Goal: Task Accomplishment & Management: Use online tool/utility

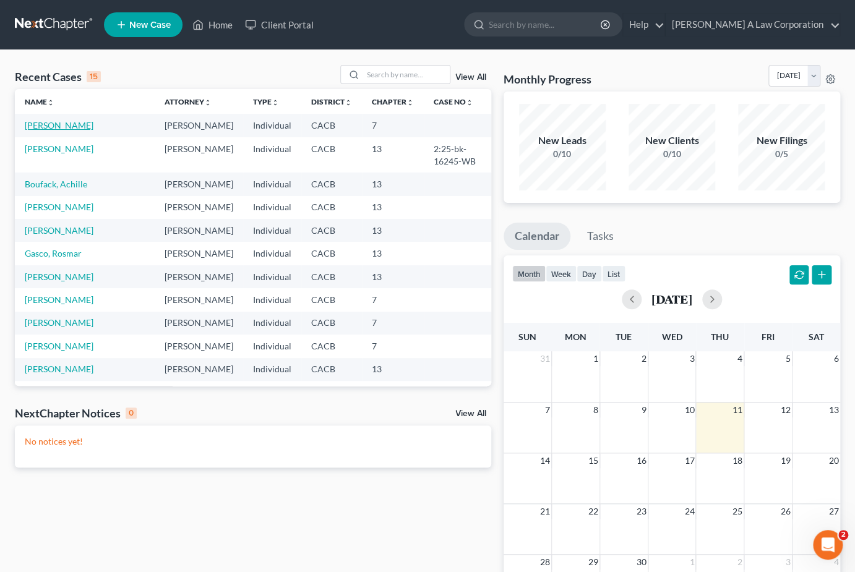
click at [54, 125] on link "[PERSON_NAME]" at bounding box center [59, 125] width 69 height 11
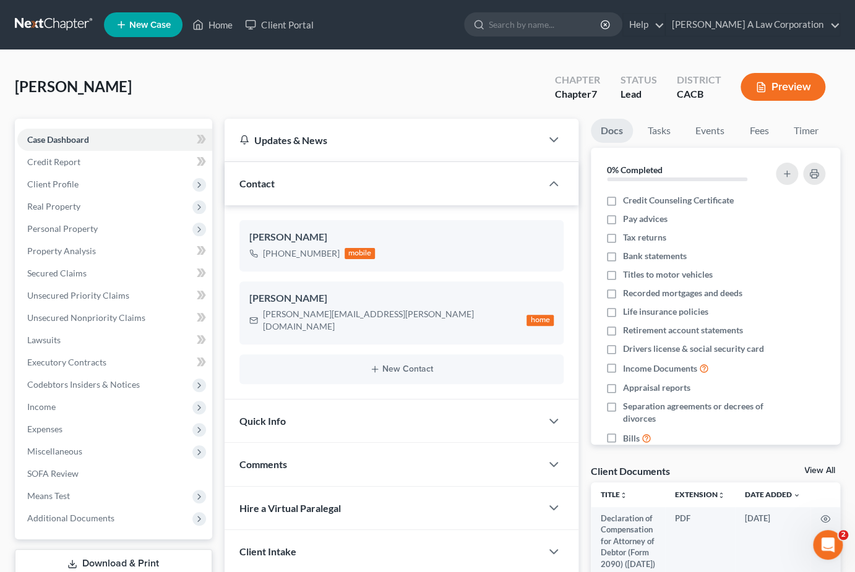
click at [54, 125] on div "Case Dashboard Payments Invoices Payments Payments Credit Report Client Profile…" at bounding box center [113, 329] width 197 height 421
click at [56, 132] on link "Case Dashboard" at bounding box center [114, 140] width 195 height 22
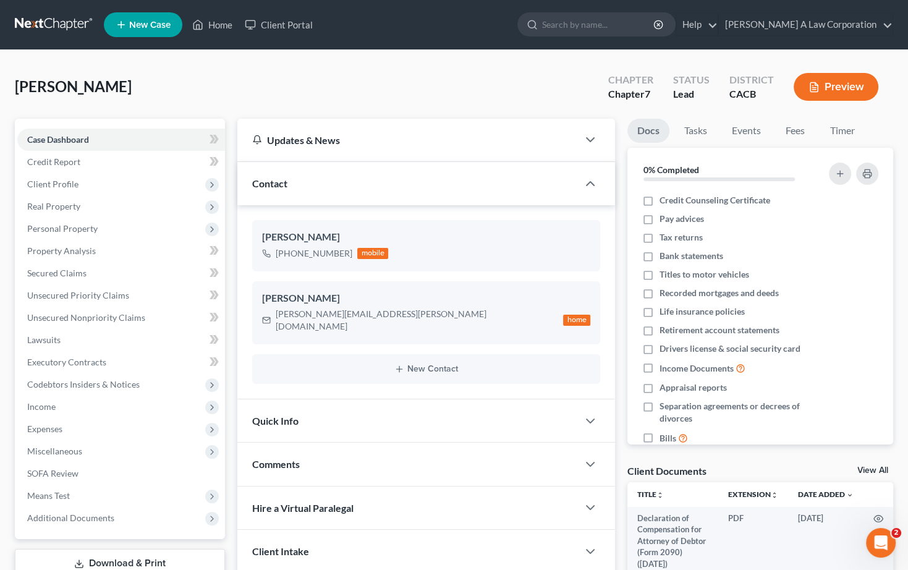
click at [62, 28] on link at bounding box center [54, 25] width 79 height 22
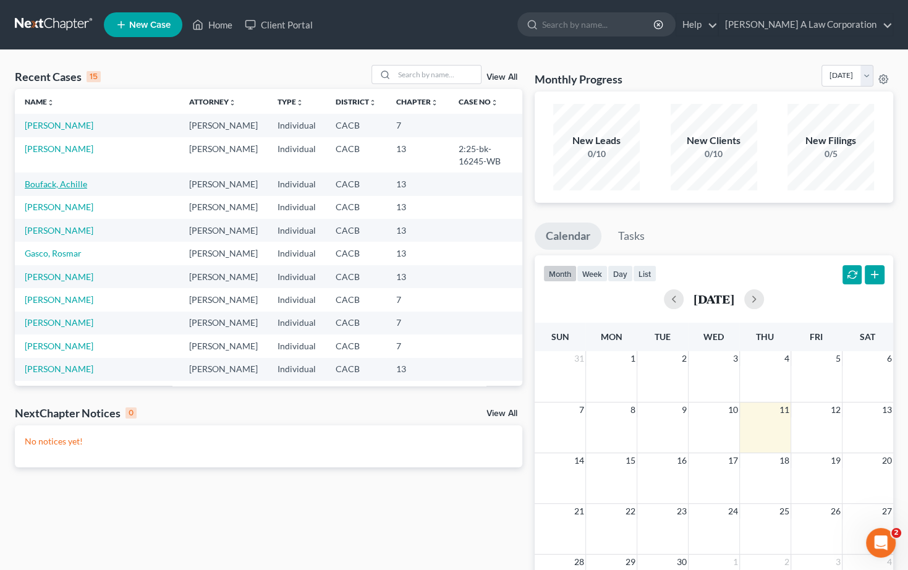
click at [64, 179] on link "Boufack, Achille" at bounding box center [56, 184] width 62 height 11
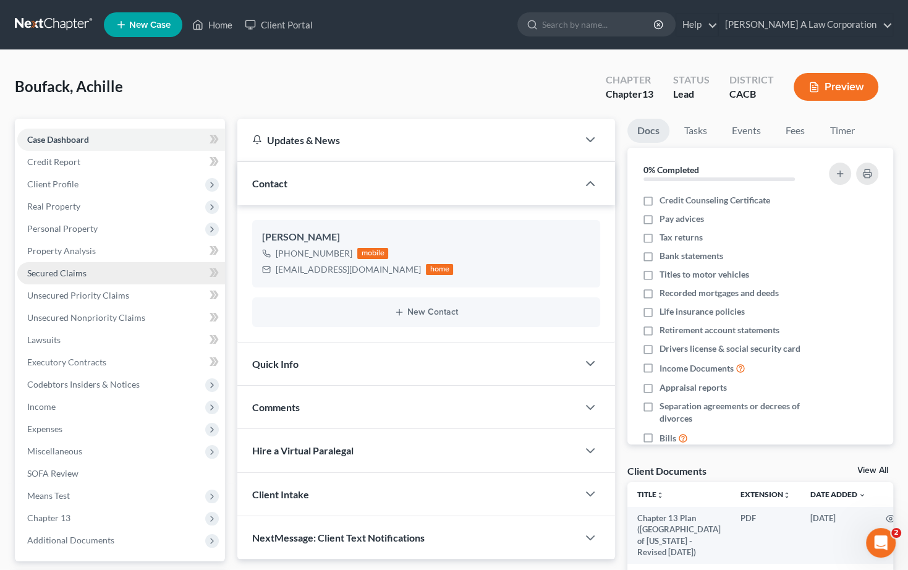
click at [57, 270] on span "Secured Claims" at bounding box center [56, 273] width 59 height 11
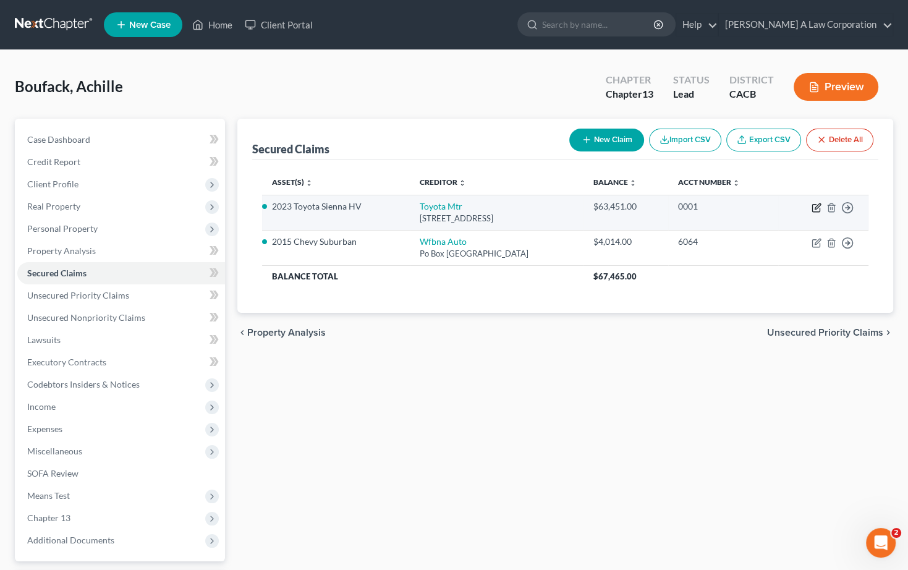
click at [814, 208] on icon "button" at bounding box center [817, 208] width 10 height 10
select select "14"
select select "7"
select select "2"
select select "0"
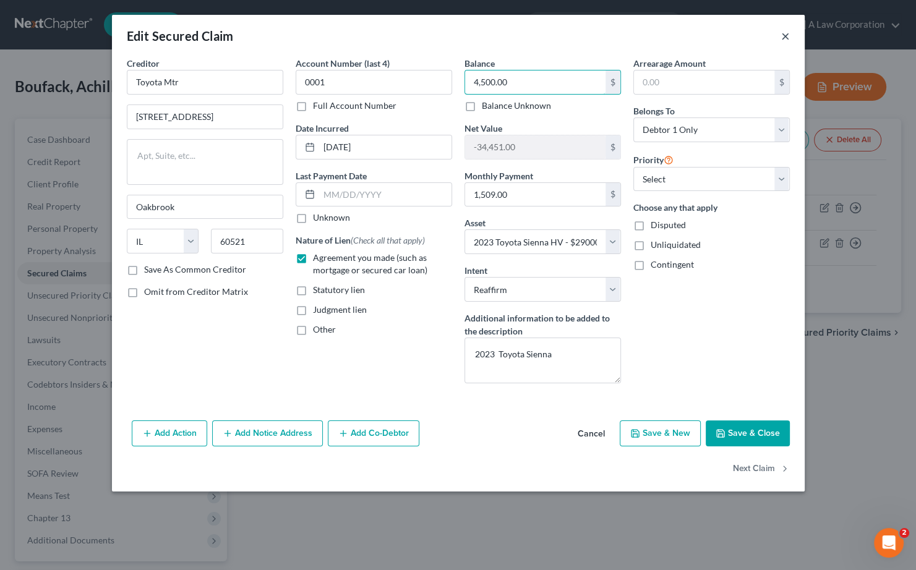
type input "4,500.00"
click at [787, 32] on button "×" at bounding box center [785, 35] width 9 height 15
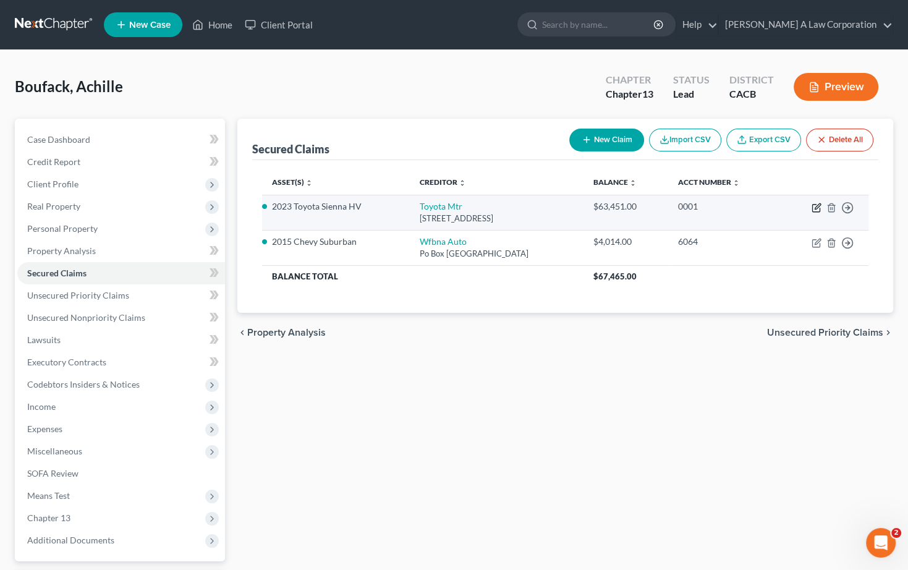
click at [816, 205] on icon "button" at bounding box center [817, 208] width 10 height 10
select select "14"
select select "7"
select select "2"
select select "0"
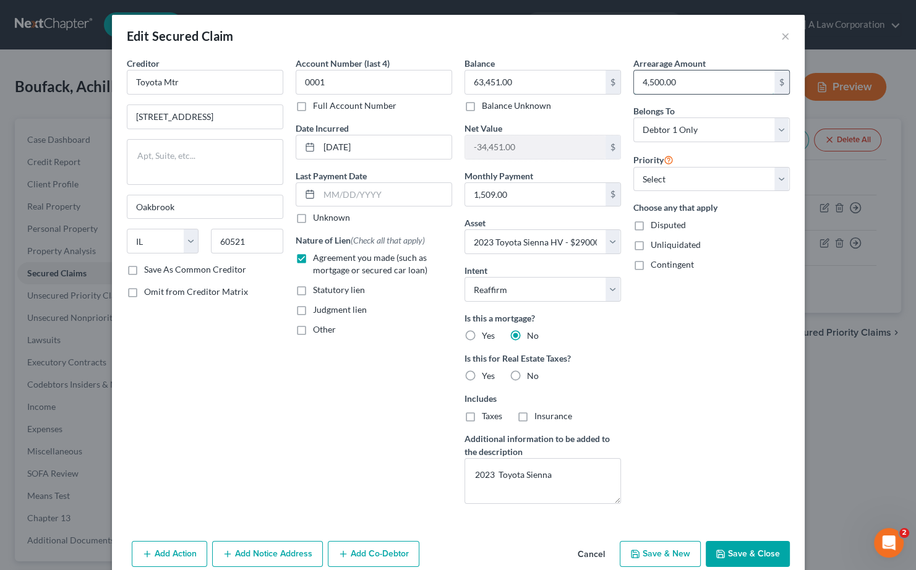
click at [683, 85] on input "4,500.00" at bounding box center [704, 81] width 140 height 23
type input "3,016.00"
click at [490, 192] on input "1,509.00" at bounding box center [535, 194] width 140 height 23
click at [732, 549] on button "Save & Close" at bounding box center [748, 554] width 84 height 26
select select
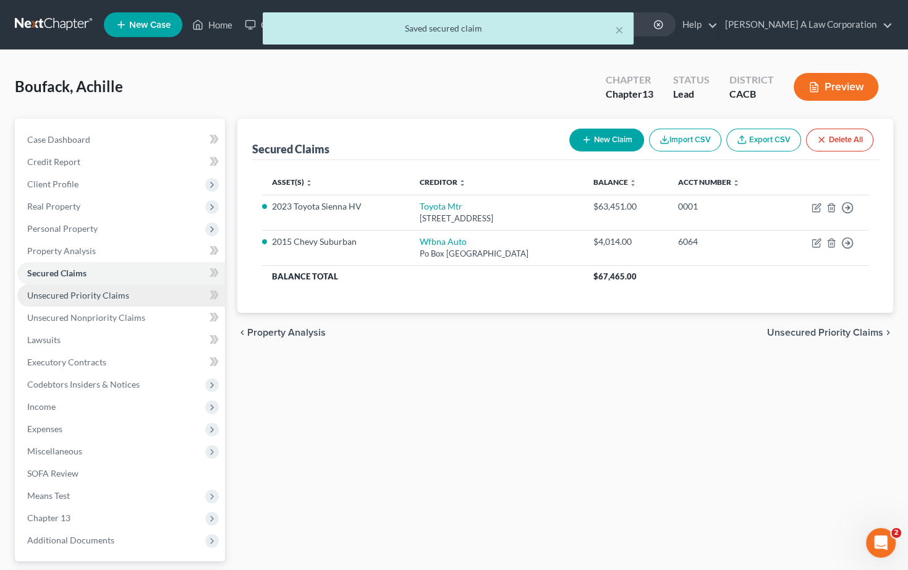
click at [93, 285] on link "Unsecured Priority Claims" at bounding box center [121, 295] width 208 height 22
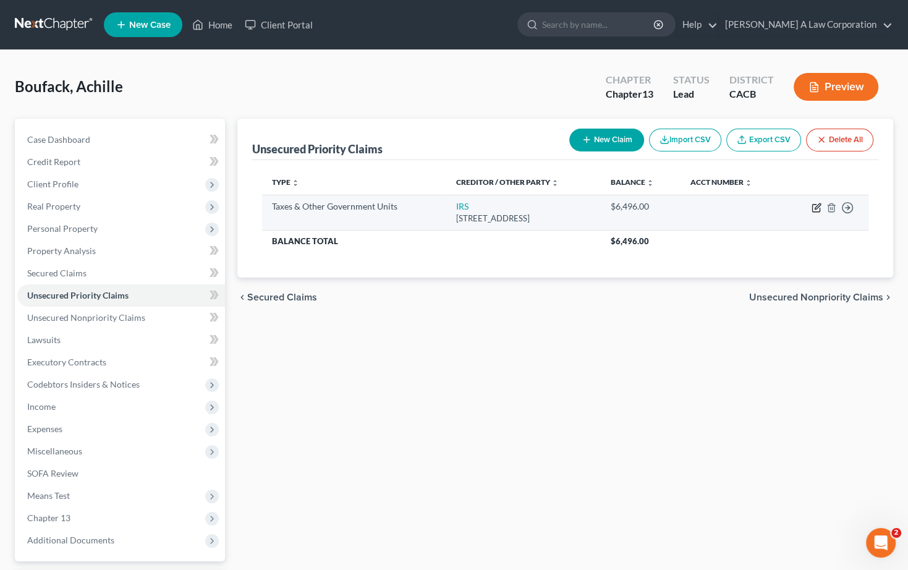
click at [816, 203] on icon "button" at bounding box center [817, 208] width 10 height 10
select select "0"
select select "39"
select select "2"
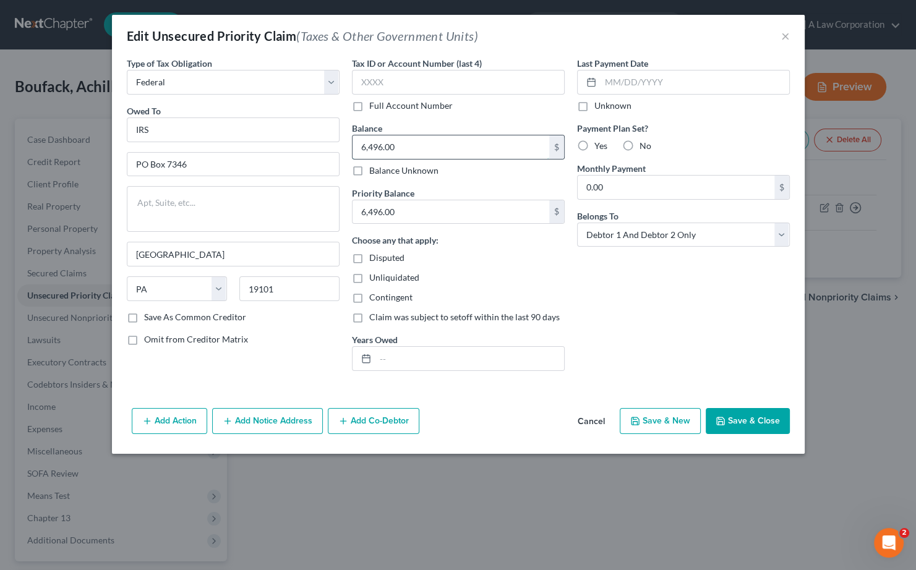
click at [411, 152] on input "6,496.00" at bounding box center [450, 146] width 197 height 23
type input "6,452.37"
click at [411, 203] on input "6,496.00" at bounding box center [450, 211] width 197 height 23
type input "5,131.39"
click at [576, 303] on div "Last Payment Date Unknown Payment Plan Set? Yes No Monthly Payment 0.00 $ Belon…" at bounding box center [683, 219] width 225 height 324
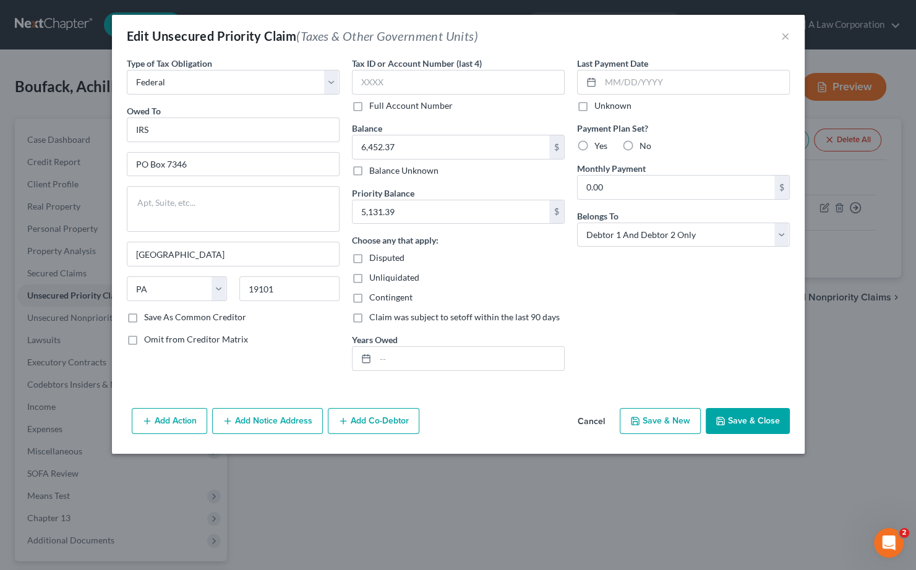
click at [753, 413] on button "Save & Close" at bounding box center [748, 421] width 84 height 26
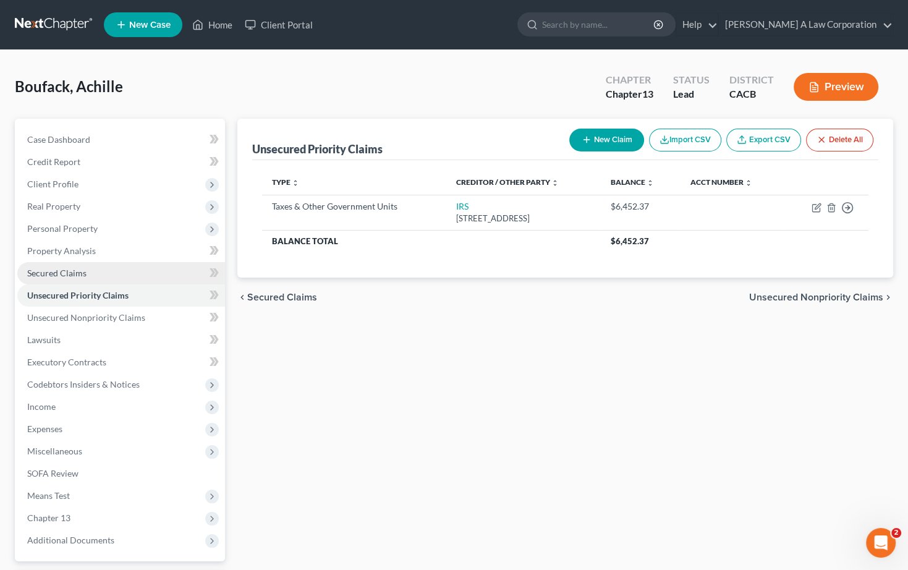
click at [55, 273] on span "Secured Claims" at bounding box center [56, 273] width 59 height 11
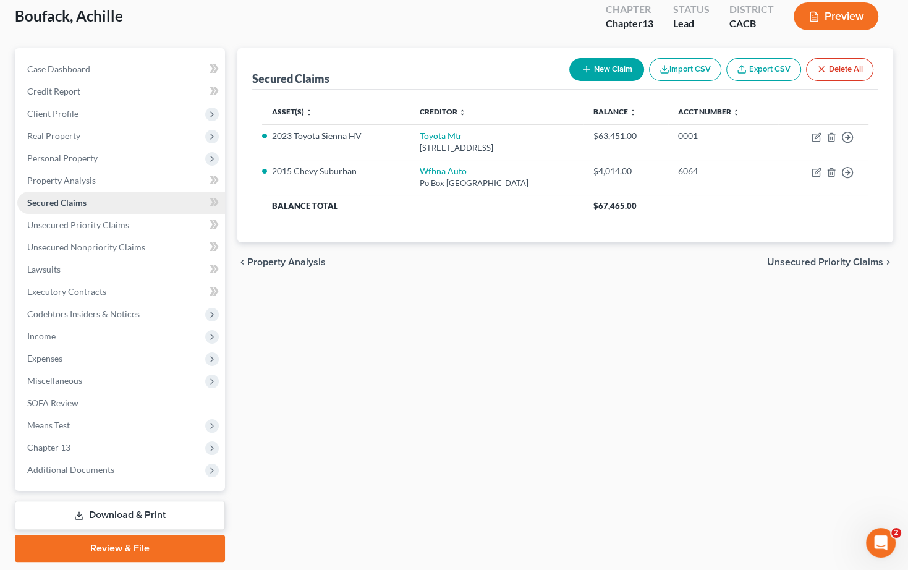
scroll to position [73, 0]
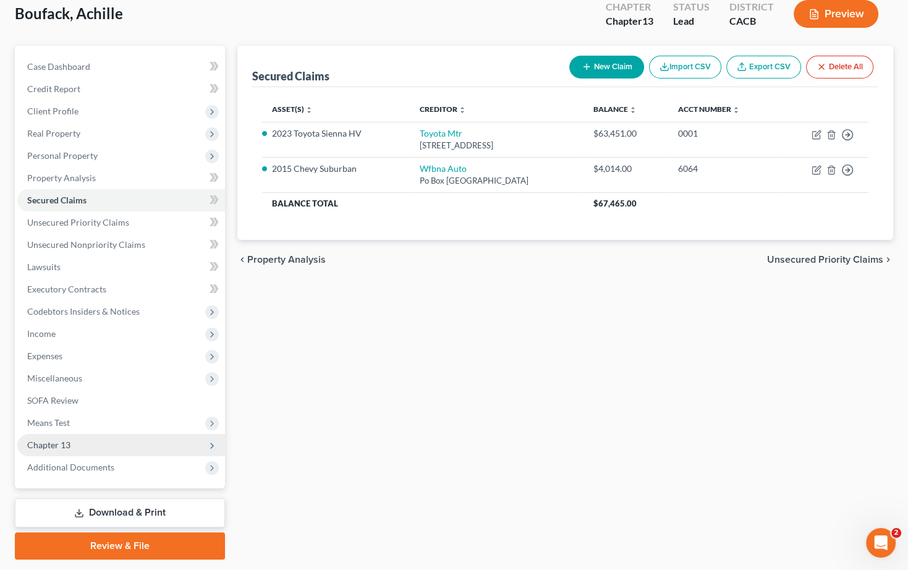
click at [64, 440] on span "Chapter 13" at bounding box center [48, 445] width 43 height 11
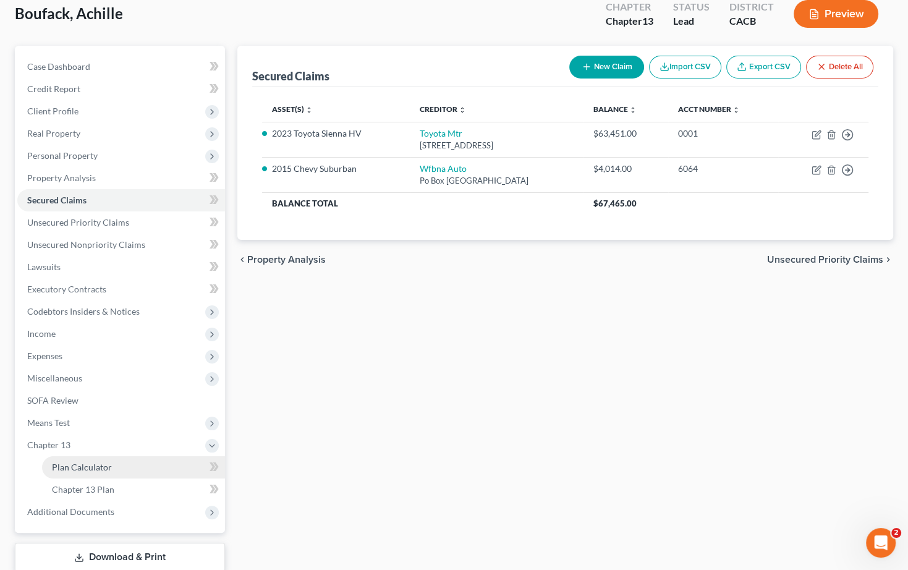
click at [85, 464] on span "Plan Calculator" at bounding box center [82, 467] width 60 height 11
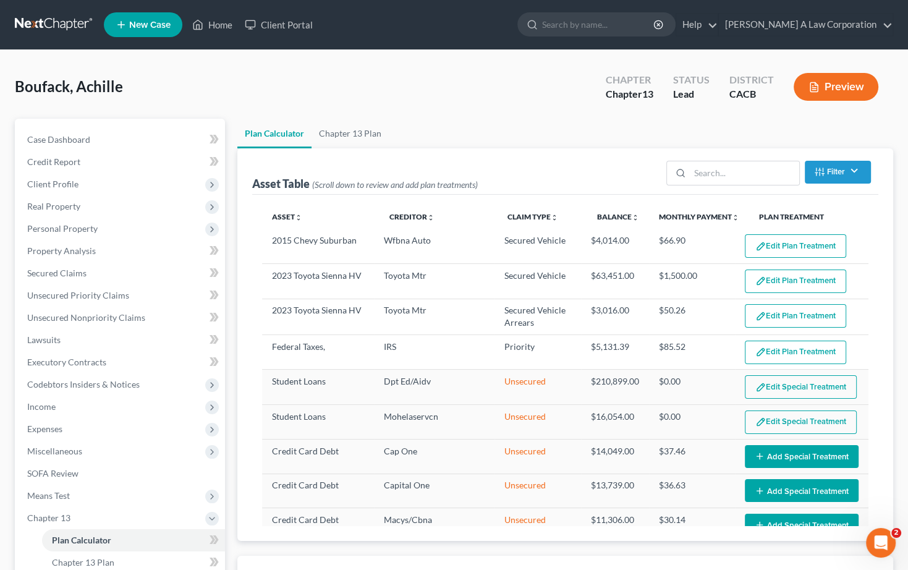
select select "59"
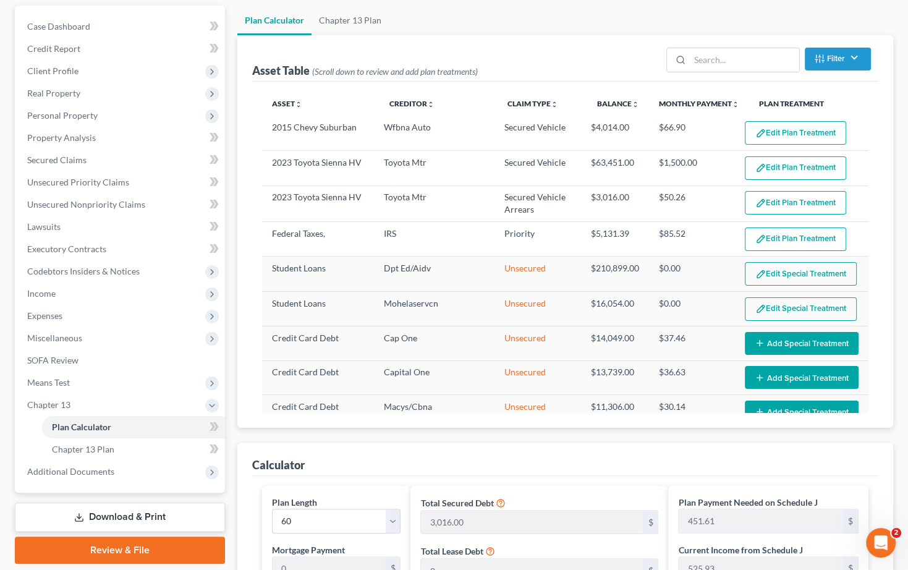
scroll to position [115, 0]
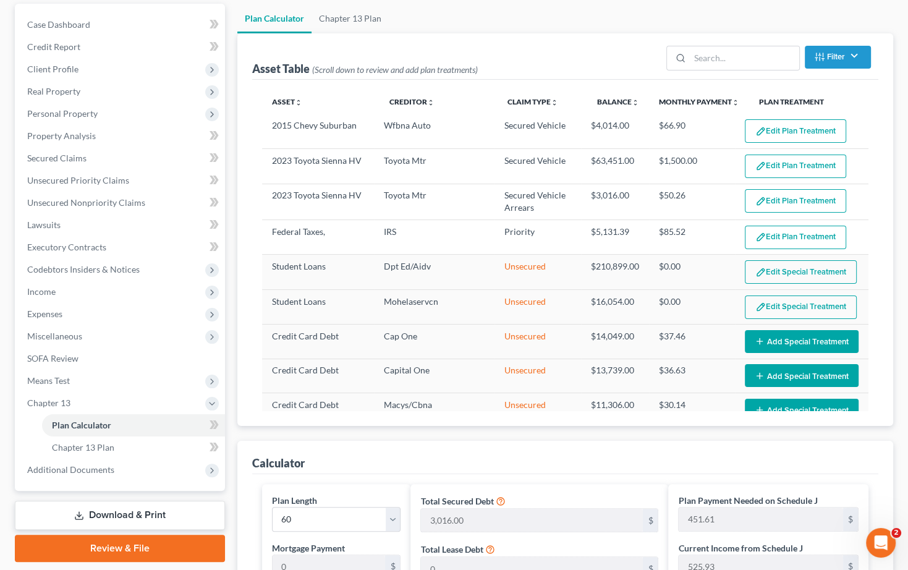
click at [902, 156] on div "Boufack, Achille Upgraded Chapter Chapter 13 Status Lead District CACB Preview …" at bounding box center [454, 500] width 908 height 1130
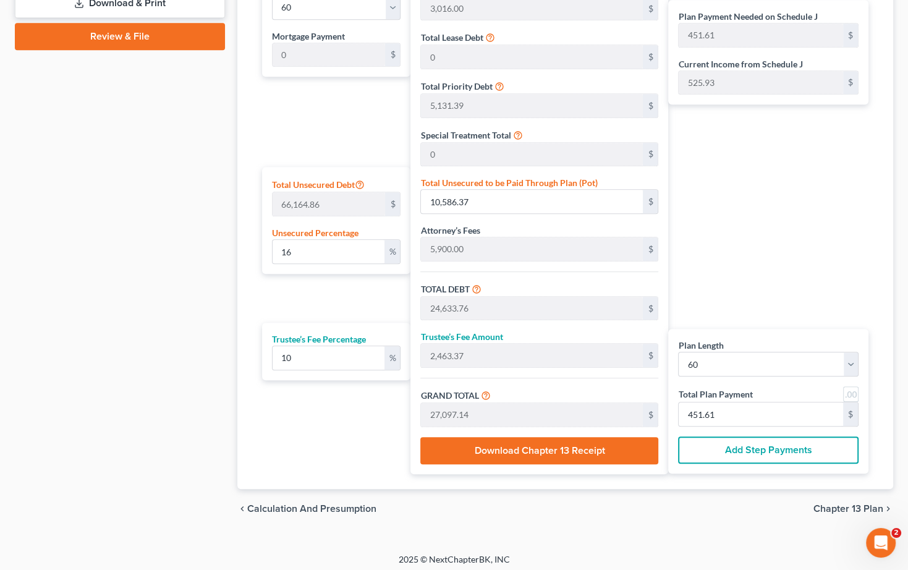
scroll to position [631, 0]
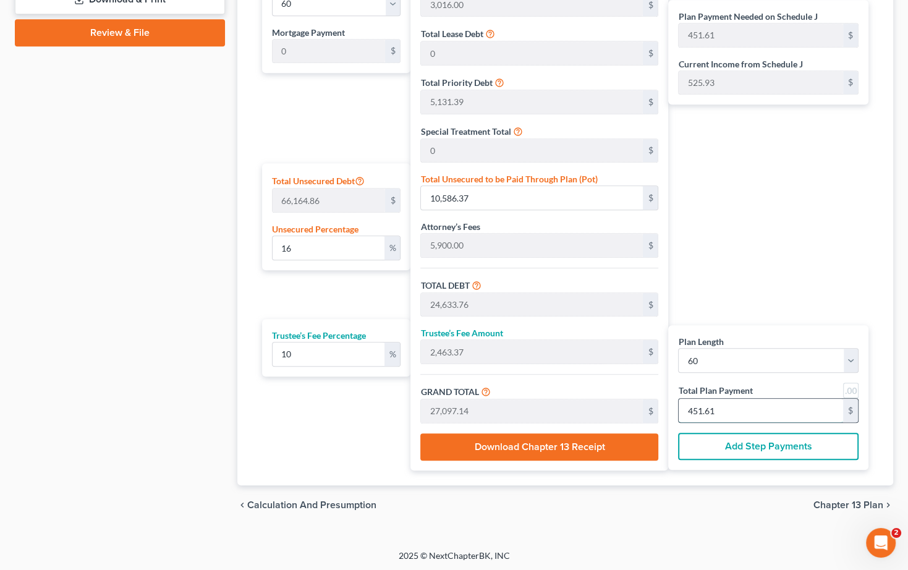
click at [704, 407] on input "451.61" at bounding box center [761, 410] width 164 height 23
type input "0"
type input "272.72"
type input "27.27"
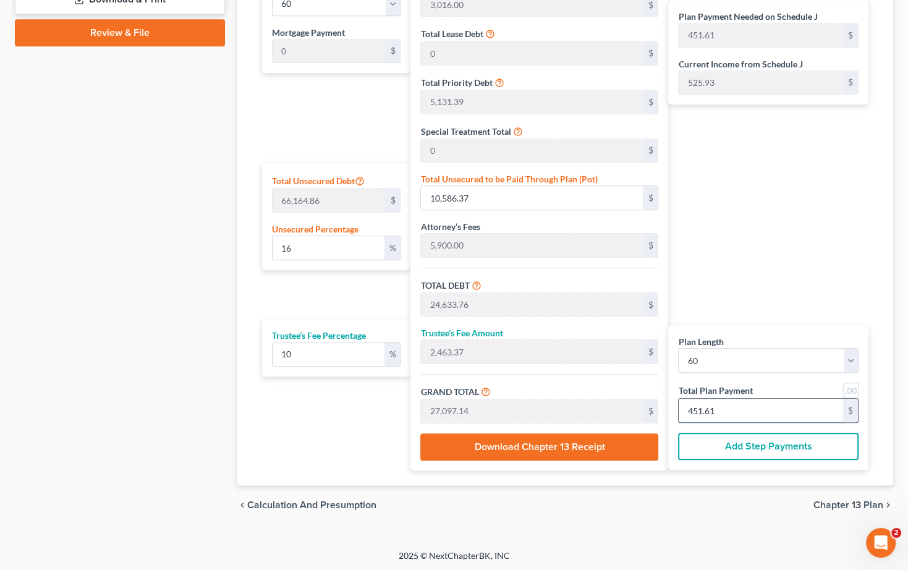
type input "300.00"
type input "5"
type input "2,727.27"
type input "272.72"
type input "3,000.00"
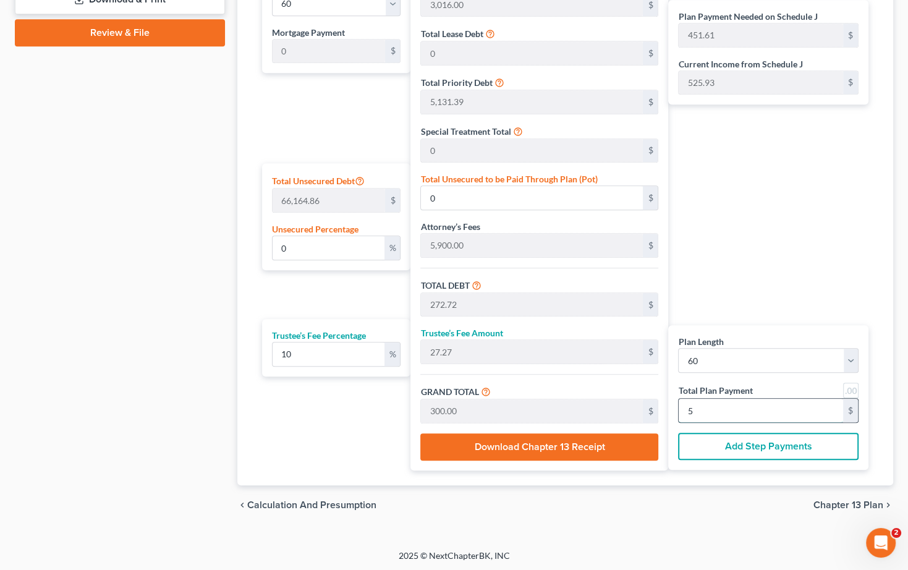
type input "50"
type input "19.99"
type input "13,225.33"
type input "27,272.72"
type input "2,727.27"
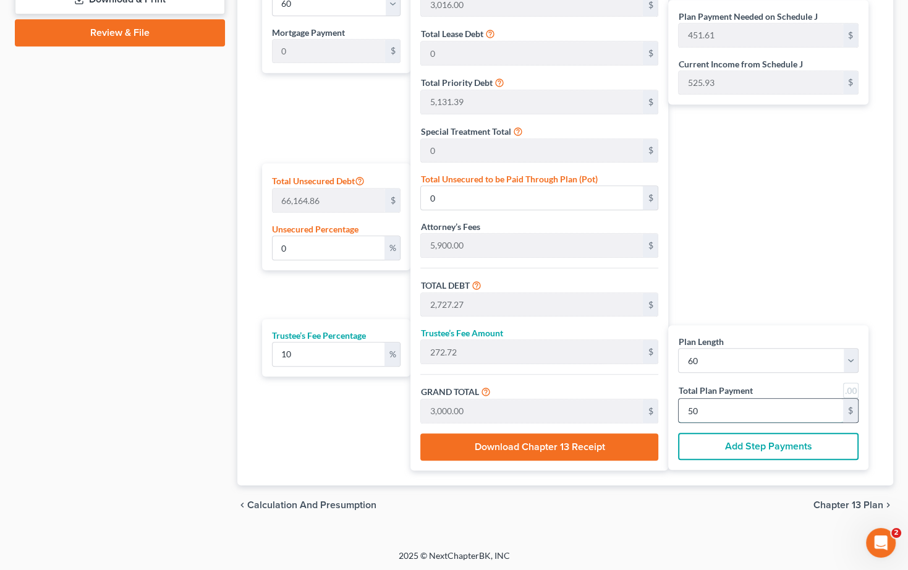
type input "30,000.00"
type input "500.00"
click at [86, 239] on div "Case Dashboard Payments Invoices Payments Payments Credit Report Client Profile" at bounding box center [120, 6] width 223 height 1037
click at [829, 216] on div "Plan Payment Needed on Schedule J 451.61 $ Current Income from Schedule J 525.9…" at bounding box center [772, 219] width 207 height 502
click at [245, 258] on div "Calculator Plan Length 1 2 3 4 5 6 7 8 9 10 11 12 13 14 15 16 17 18 19 20 21 22…" at bounding box center [565, 205] width 656 height 560
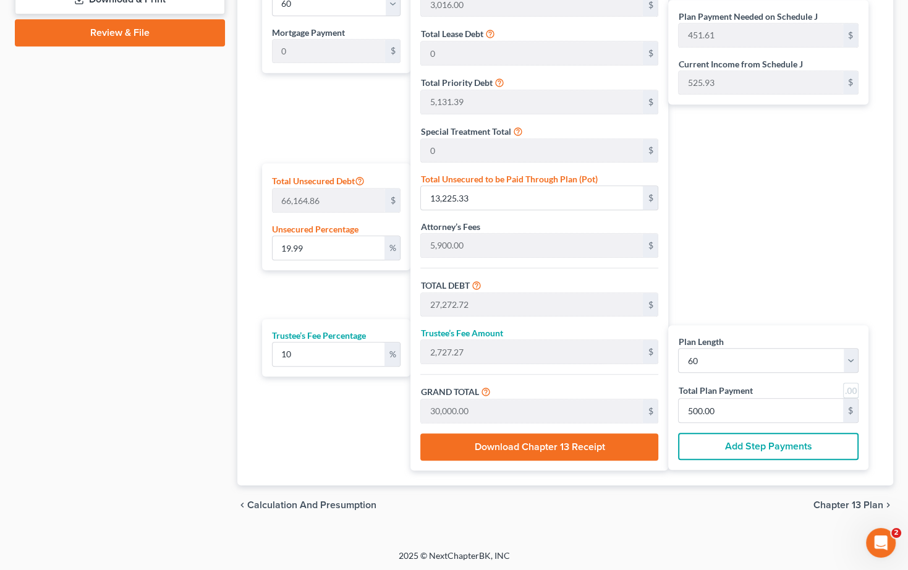
click at [40, 175] on div "Case Dashboard Payments Invoices Payments Payments Credit Report Client Profile" at bounding box center [120, 6] width 223 height 1037
drag, startPoint x: 722, startPoint y: 0, endPoint x: 116, endPoint y: 292, distance: 672.7
click at [116, 292] on div "Case Dashboard Payments Invoices Payments Payments Credit Report Client Profile" at bounding box center [120, 6] width 223 height 1037
click at [839, 213] on div "Plan Payment Needed on Schedule J 451.61 $ Current Income from Schedule J 525.9…" at bounding box center [772, 219] width 207 height 502
click at [804, 195] on div "Plan Payment Needed on Schedule J 451.61 $ Current Income from Schedule J 525.9…" at bounding box center [772, 219] width 207 height 502
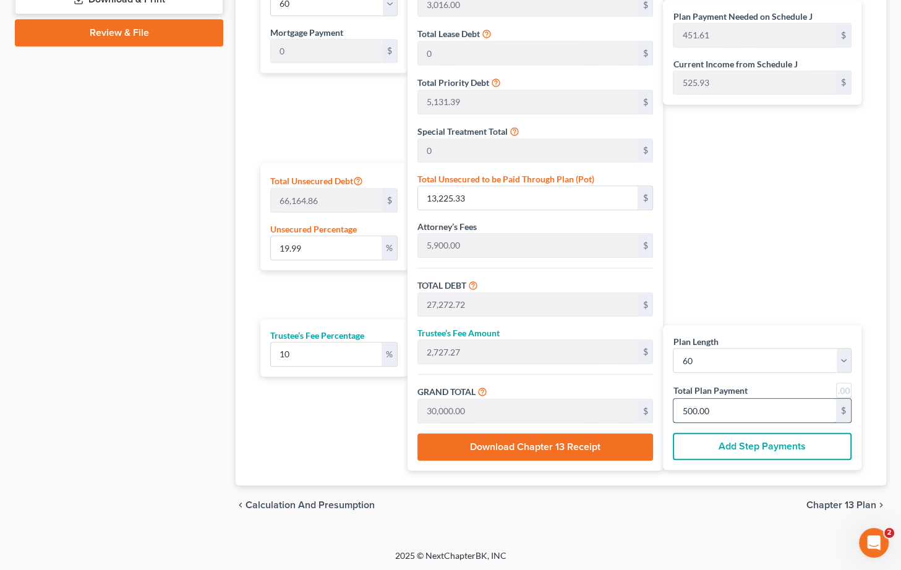
click at [700, 403] on input "500.00" at bounding box center [754, 410] width 163 height 23
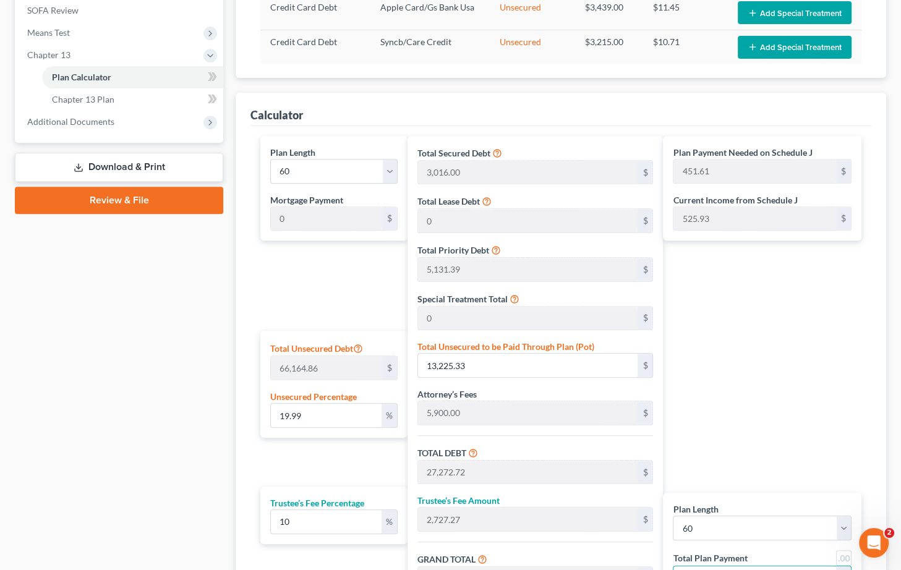
scroll to position [445, 0]
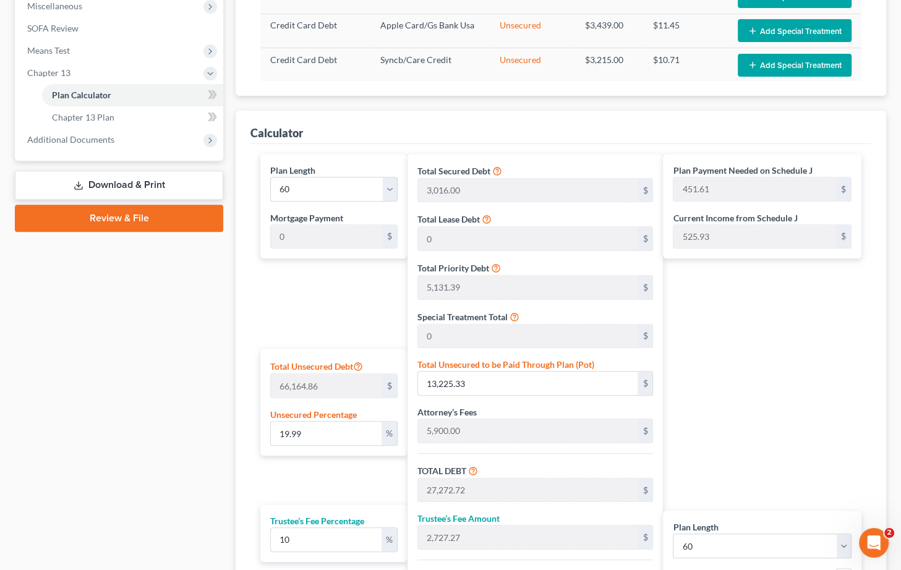
click at [193, 373] on div "Case Dashboard Payments Invoices Payments Payments Credit Report Client Profile" at bounding box center [119, 191] width 221 height 1037
click at [116, 399] on div "Case Dashboard Payments Invoices Payments Payments Credit Report Client Profile" at bounding box center [119, 191] width 221 height 1037
click at [153, 482] on div "Case Dashboard Payments Invoices Payments Payments Credit Report Client Profile" at bounding box center [119, 191] width 221 height 1037
click at [143, 391] on div "Case Dashboard Payments Invoices Payments Payments Credit Report Client Profile" at bounding box center [119, 191] width 221 height 1037
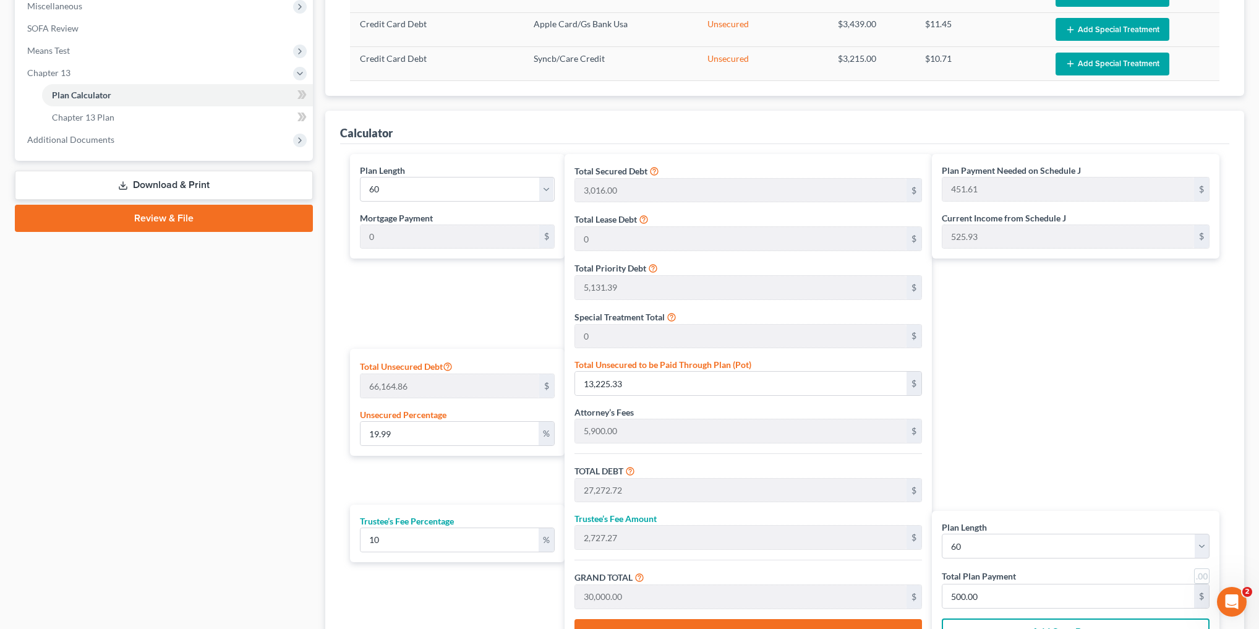
click at [236, 281] on div "Case Dashboard Payments Invoices Payments Payments Credit Report Client Profile" at bounding box center [164, 191] width 310 height 1037
click at [249, 456] on div "Case Dashboard Payments Invoices Payments Payments Credit Report Client Profile" at bounding box center [164, 191] width 310 height 1037
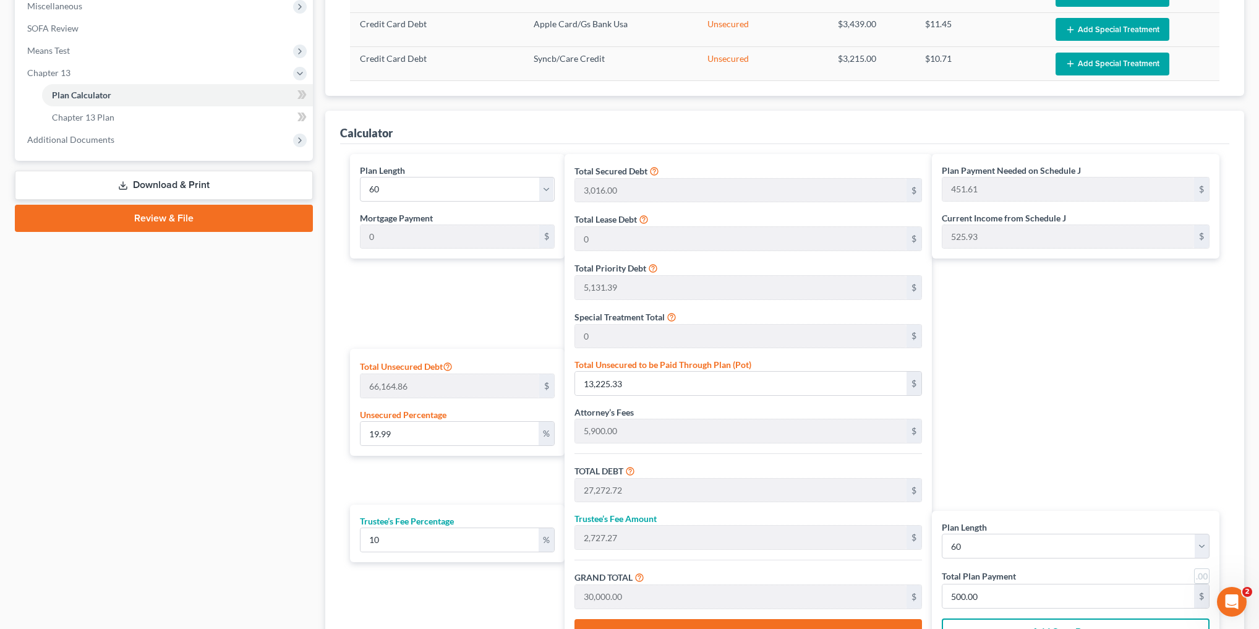
click at [249, 456] on div "Case Dashboard Payments Invoices Payments Payments Credit Report Client Profile" at bounding box center [164, 191] width 310 height 1037
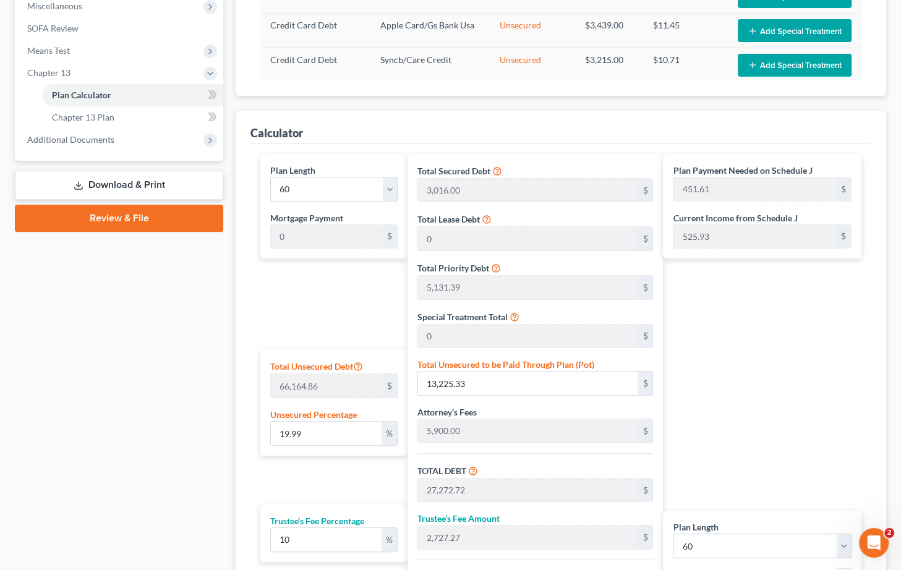
click at [67, 381] on div "Case Dashboard Payments Invoices Payments Payments Credit Report Client Profile" at bounding box center [119, 191] width 221 height 1037
click at [801, 347] on div "Plan Payment Needed on Schedule J 451.61 $ Current Income from Schedule J 525.9…" at bounding box center [765, 405] width 205 height 502
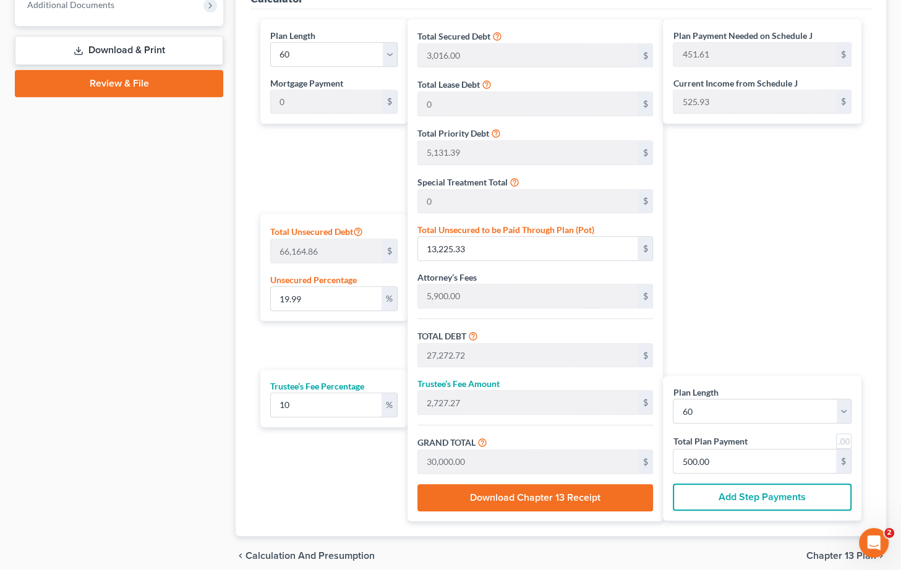
scroll to position [595, 0]
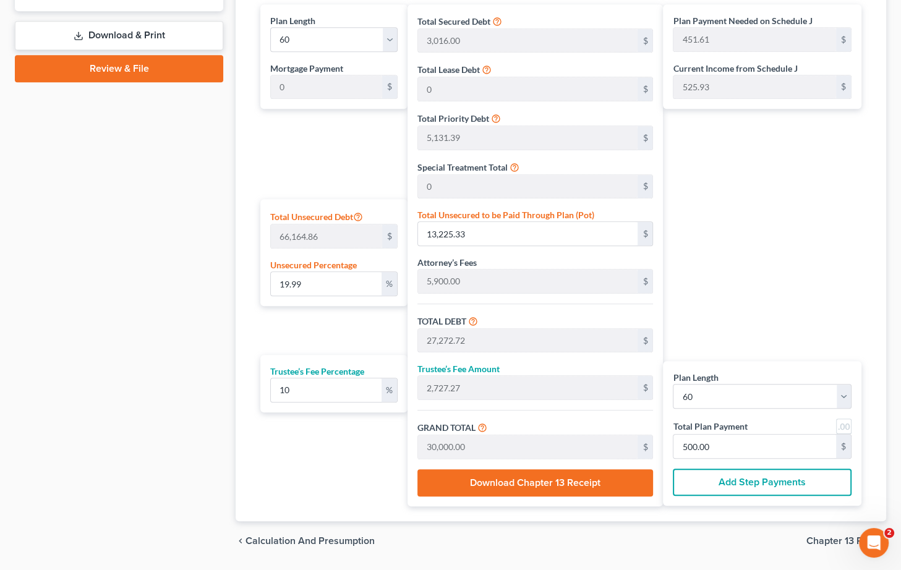
click at [208, 187] on div "Case Dashboard Payments Invoices Payments Payments Credit Report Client Profile" at bounding box center [119, 42] width 221 height 1037
click at [822, 275] on div "Plan Payment Needed on Schedule J 451.61 $ Current Income from Schedule J 525.9…" at bounding box center [765, 255] width 205 height 502
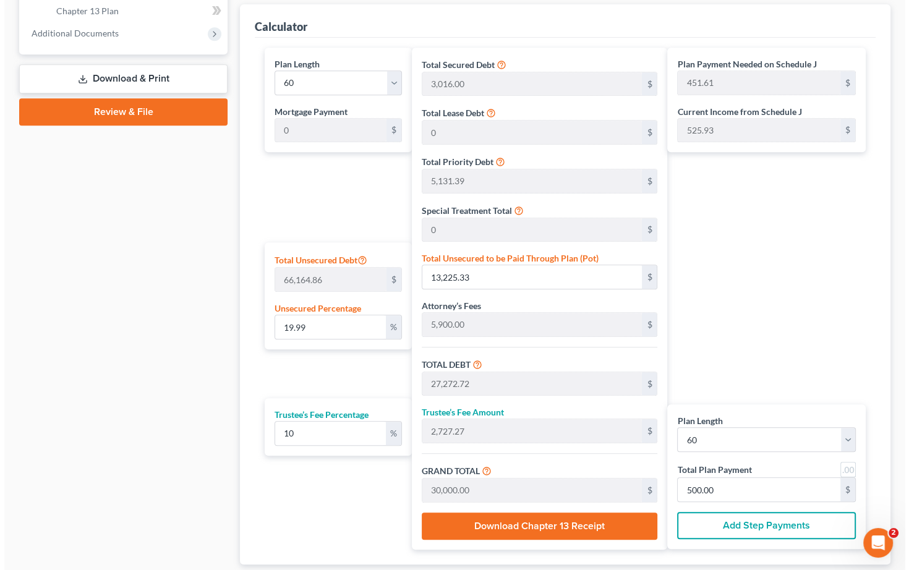
scroll to position [552, 0]
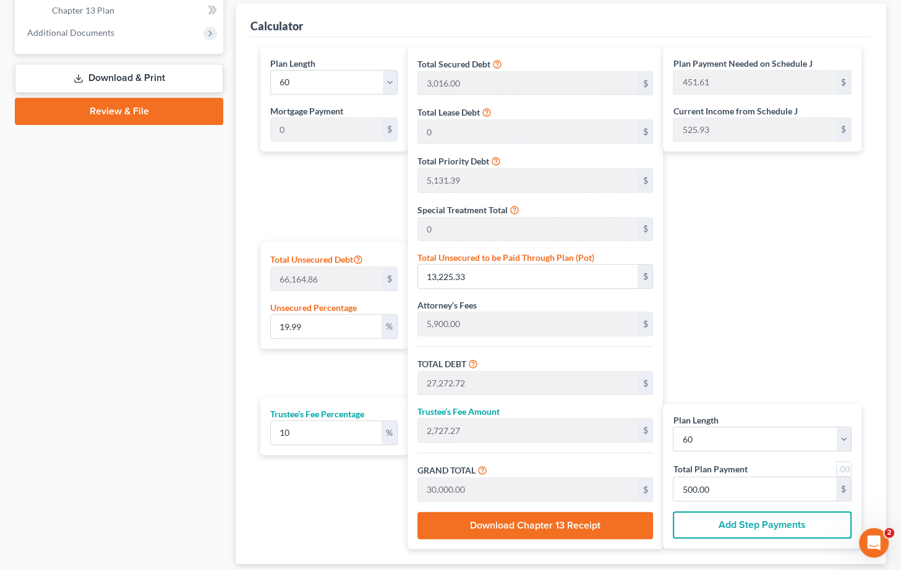
click at [119, 296] on div "Case Dashboard Payments Invoices Payments Payments Credit Report Client Profile" at bounding box center [119, 84] width 221 height 1037
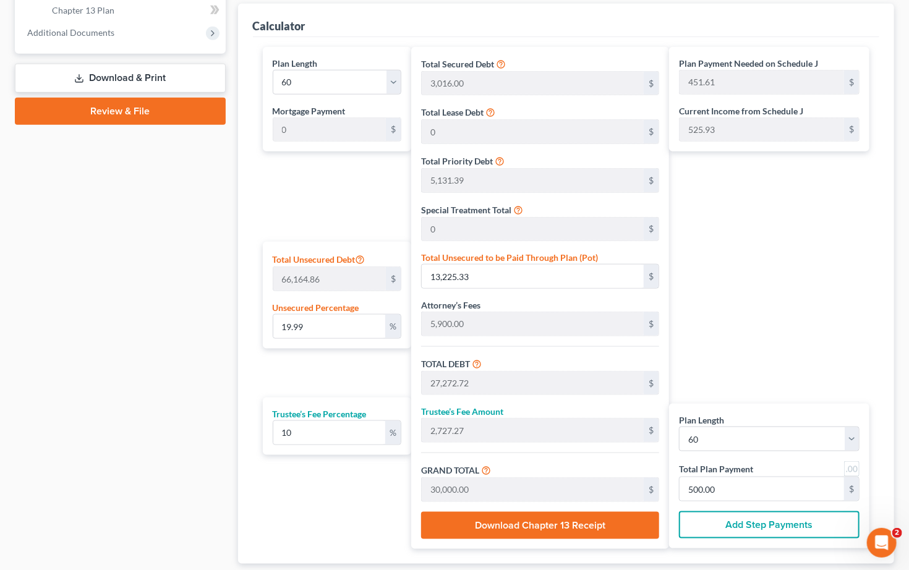
click at [134, 419] on div "Case Dashboard Payments Invoices Payments Payments Credit Report Client Profile" at bounding box center [120, 84] width 223 height 1037
click at [851, 372] on div "Plan Payment Needed on Schedule J 451.61 $ Current Income from Schedule J 525.9…" at bounding box center [772, 298] width 207 height 502
click at [855, 375] on div "Plan Payment Needed on Schedule J 451.61 $ Current Income from Schedule J 525.9…" at bounding box center [772, 298] width 207 height 502
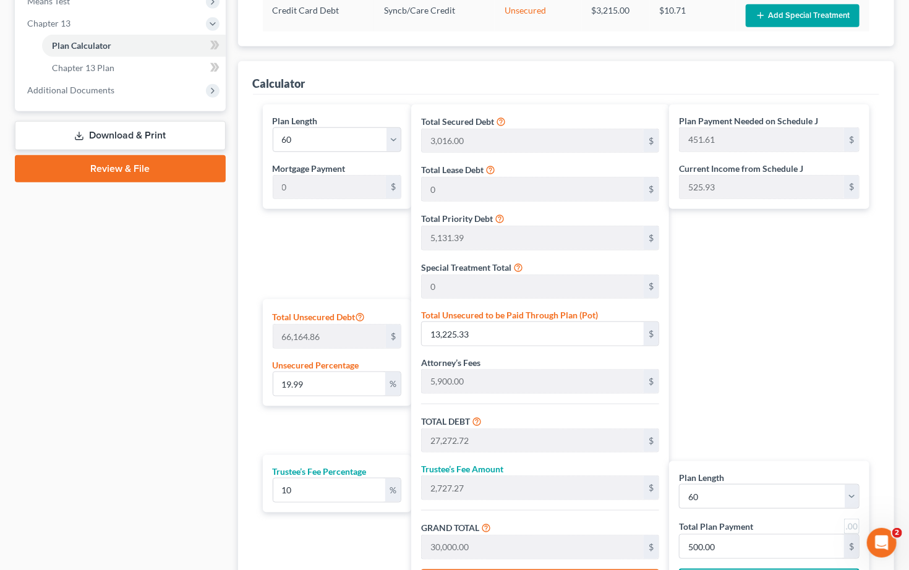
scroll to position [553, 0]
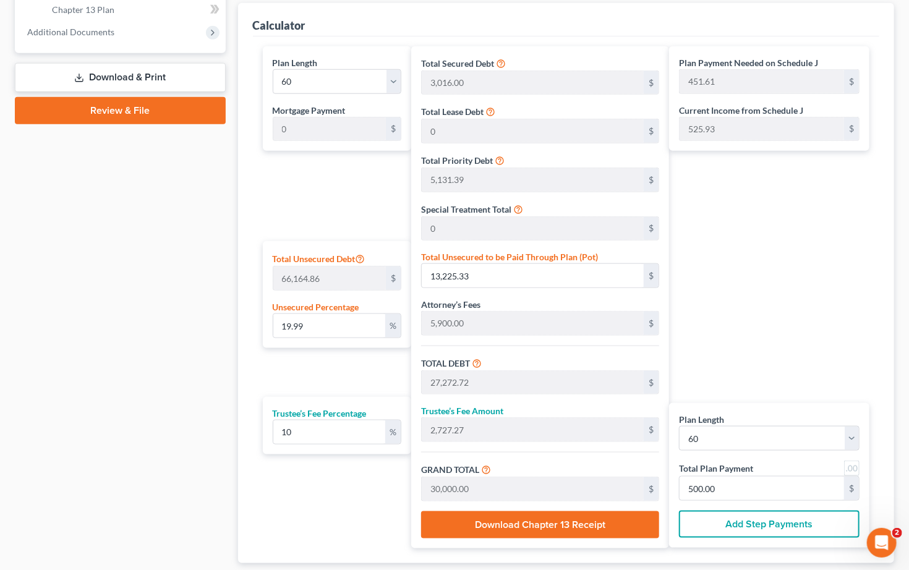
click at [720, 322] on div "Plan Payment Needed on Schedule J 451.61 $ Current Income from Schedule J 525.9…" at bounding box center [772, 297] width 207 height 502
click at [745, 239] on div "Plan Payment Needed on Schedule J 451.61 $ Current Income from Schedule J 525.9…" at bounding box center [772, 297] width 207 height 502
click at [756, 351] on div "Plan Payment Needed on Schedule J 451.61 $ Current Income from Schedule J 525.9…" at bounding box center [772, 297] width 207 height 502
click at [748, 377] on div "Plan Payment Needed on Schedule J 451.61 $ Current Income from Schedule J 525.9…" at bounding box center [772, 297] width 207 height 502
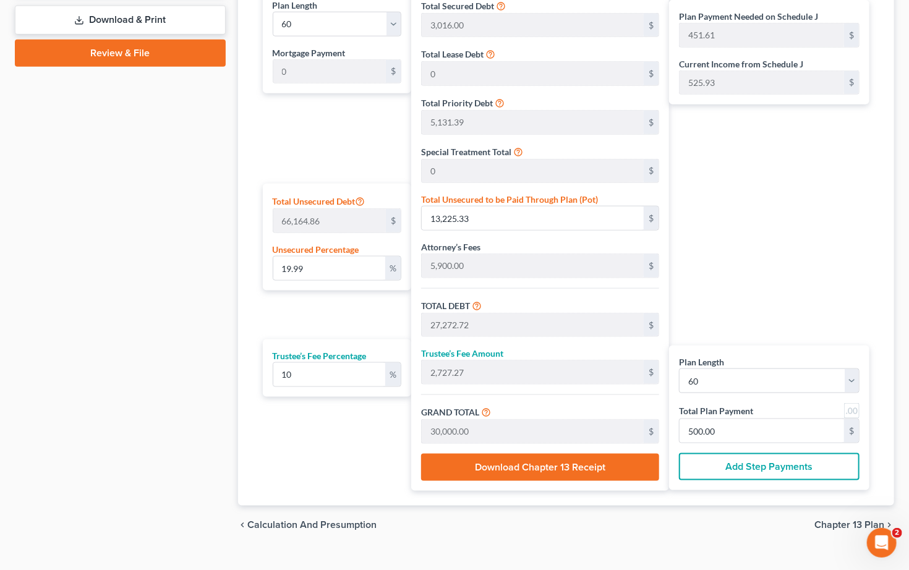
scroll to position [631, 0]
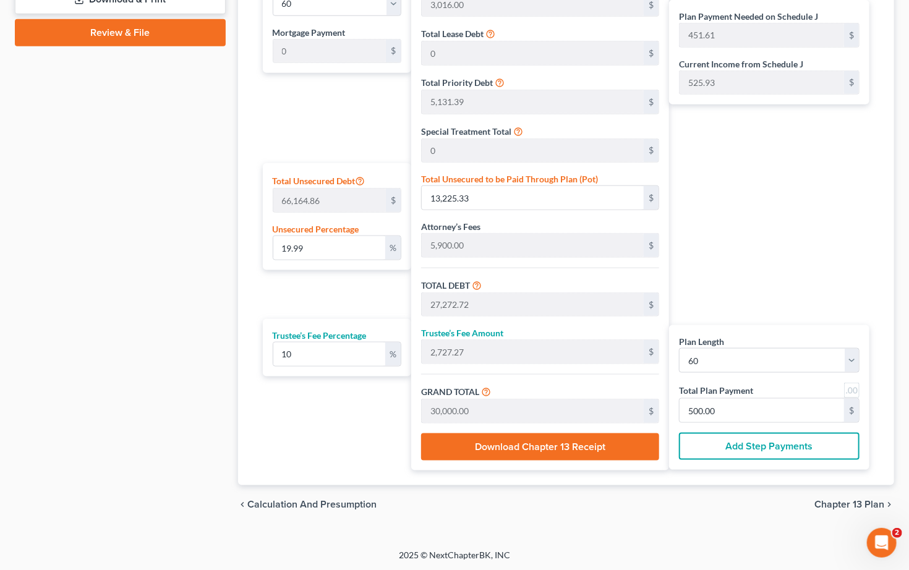
click at [847, 501] on span "Chapter 13 Plan" at bounding box center [849, 505] width 70 height 10
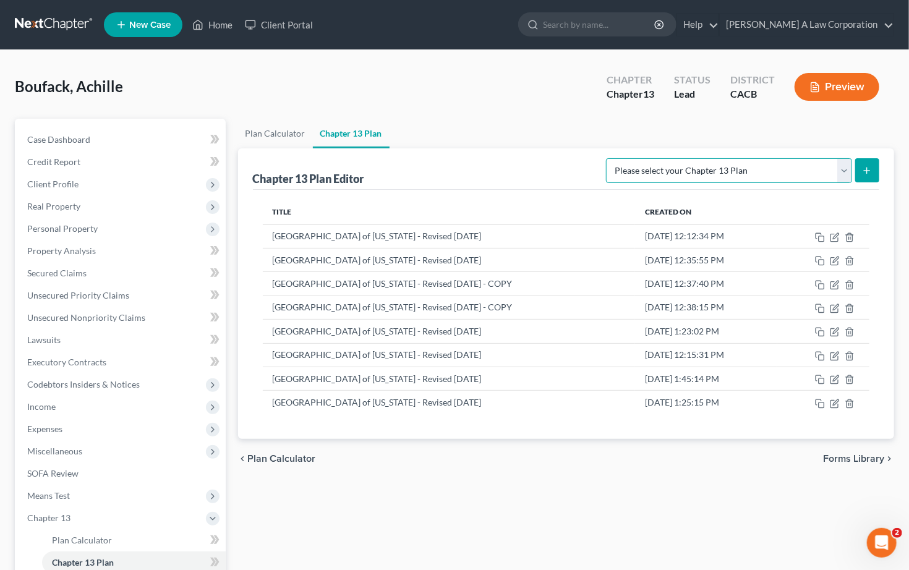
click at [844, 173] on select "Please select your Chapter 13 Plan [GEOGRAPHIC_DATA] of [US_STATE] - Effective …" at bounding box center [729, 170] width 246 height 25
select select "1"
click at [633, 158] on select "Please select your Chapter 13 Plan [GEOGRAPHIC_DATA] of [US_STATE] - Effective …" at bounding box center [729, 170] width 246 height 25
click at [860, 176] on button "submit" at bounding box center [867, 170] width 24 height 24
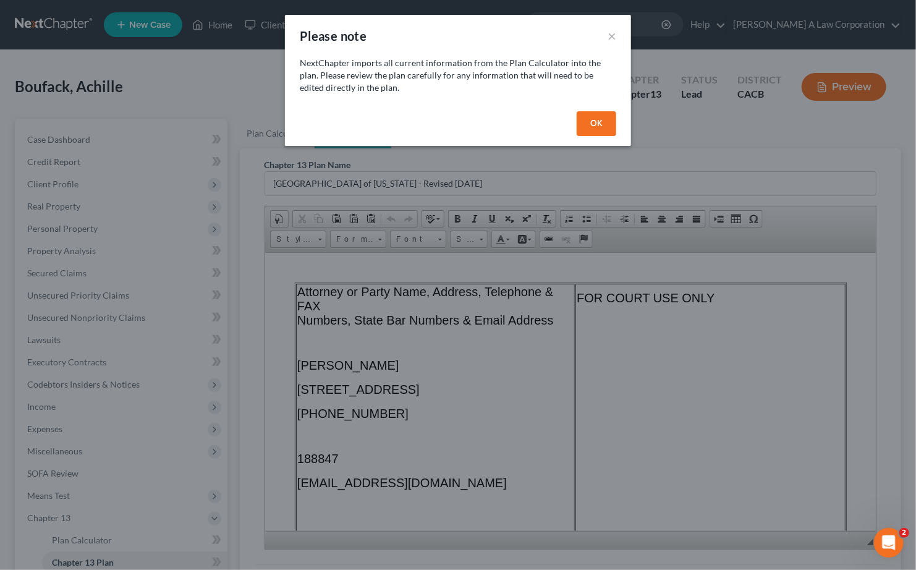
click at [611, 126] on button "OK" at bounding box center [597, 123] width 40 height 25
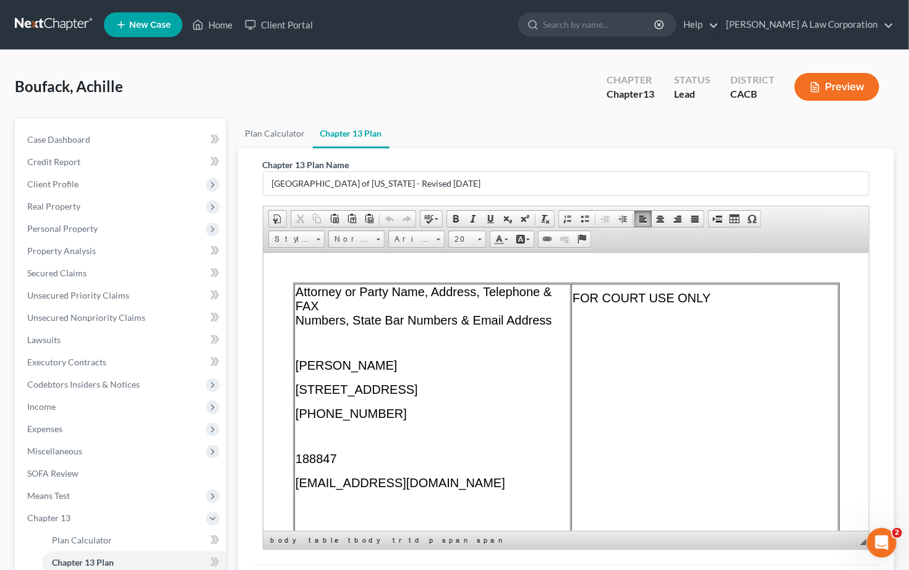
click at [417, 391] on span "[STREET_ADDRESS]" at bounding box center [356, 389] width 122 height 14
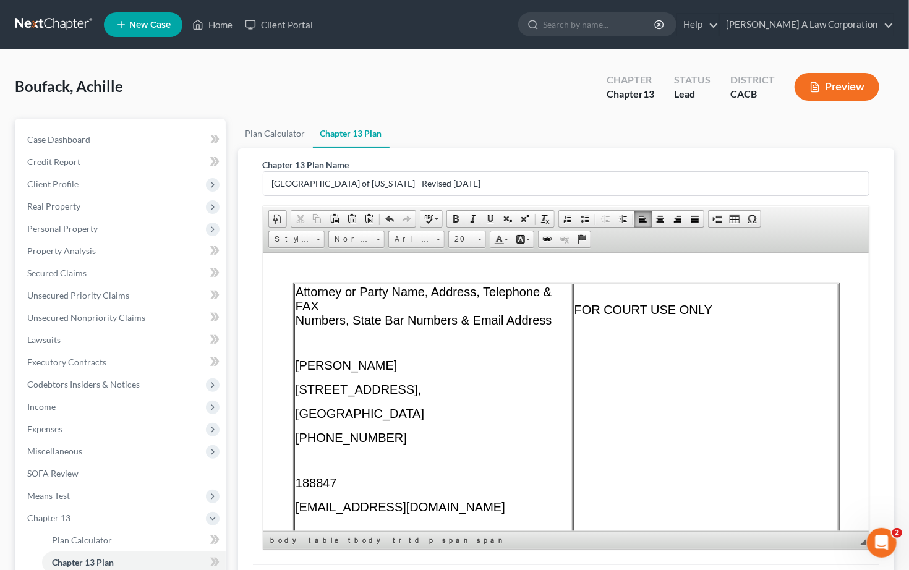
click at [295, 483] on span "188847" at bounding box center [315, 483] width 41 height 14
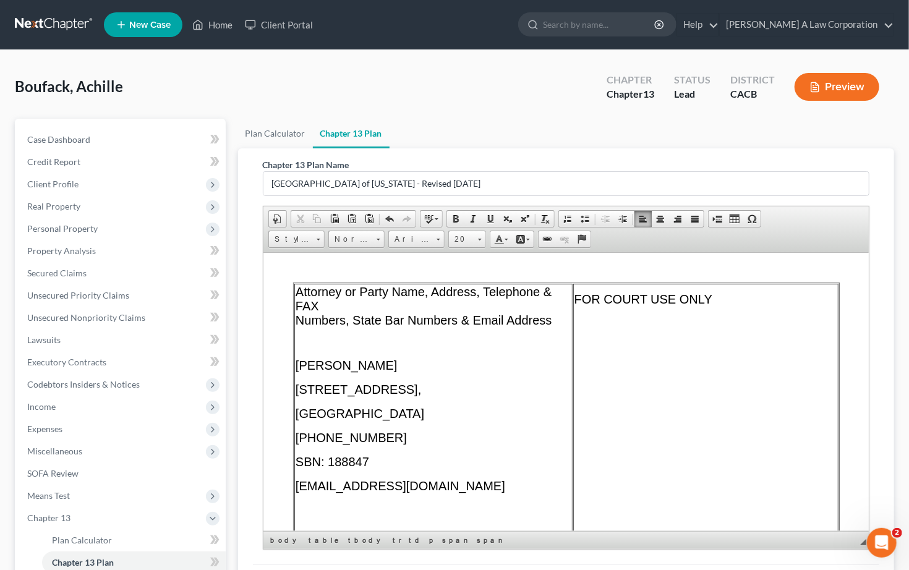
click at [354, 489] on span "[EMAIL_ADDRESS][DOMAIN_NAME]" at bounding box center [400, 486] width 210 height 14
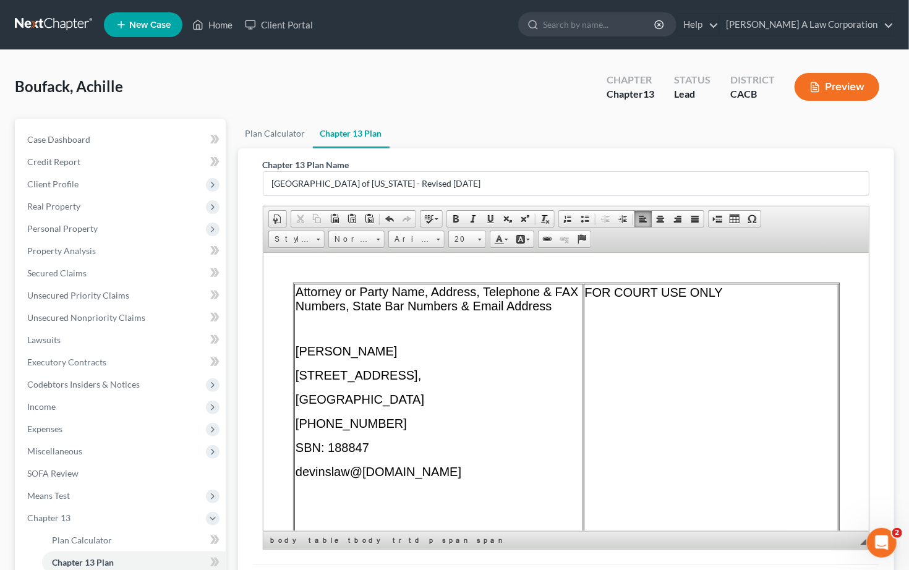
click at [385, 357] on td "Attorney or Party Name, Address, Telephone & FAX Numbers, State Bar Numbers & E…" at bounding box center [438, 447] width 289 height 329
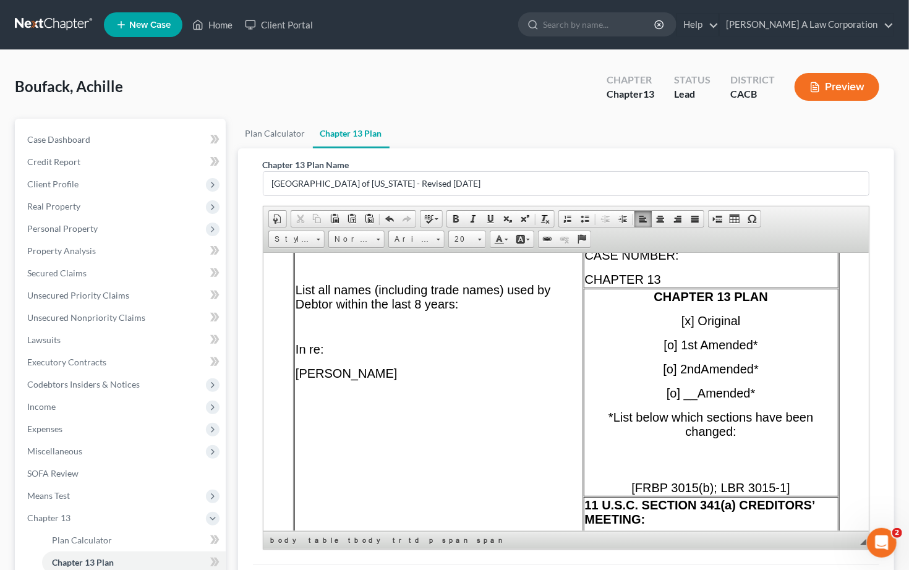
scroll to position [399, 0]
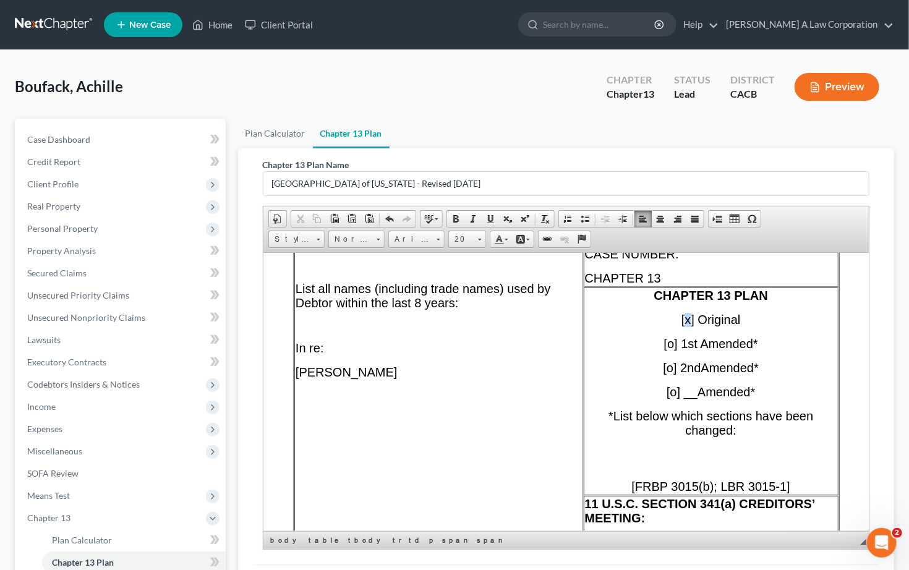
click at [681, 326] on span "[x] Original" at bounding box center [710, 319] width 59 height 14
click at [664, 350] on span "[o] 1st Amended*" at bounding box center [711, 343] width 94 height 14
click at [657, 351] on p "[ x o] 1st Amended*" at bounding box center [710, 343] width 252 height 14
click at [684, 326] on span "[] Original" at bounding box center [710, 319] width 53 height 14
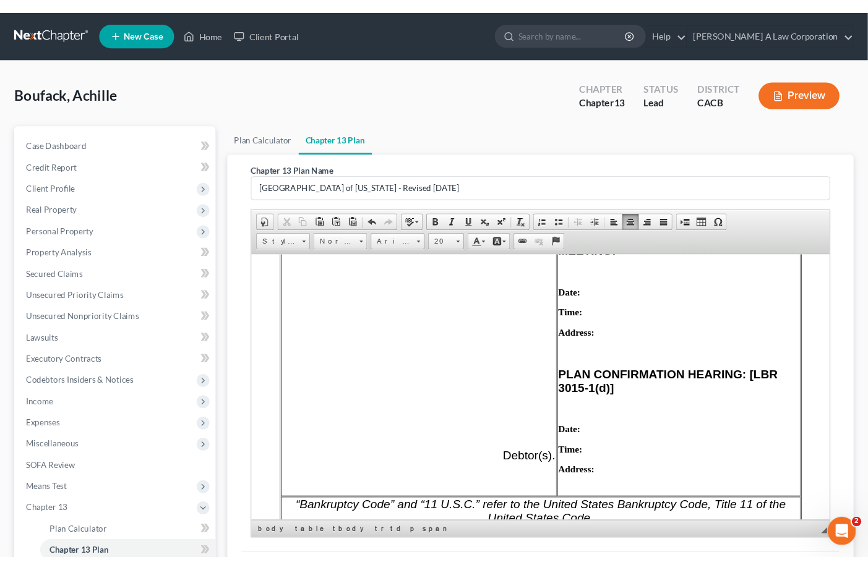
scroll to position [675, 0]
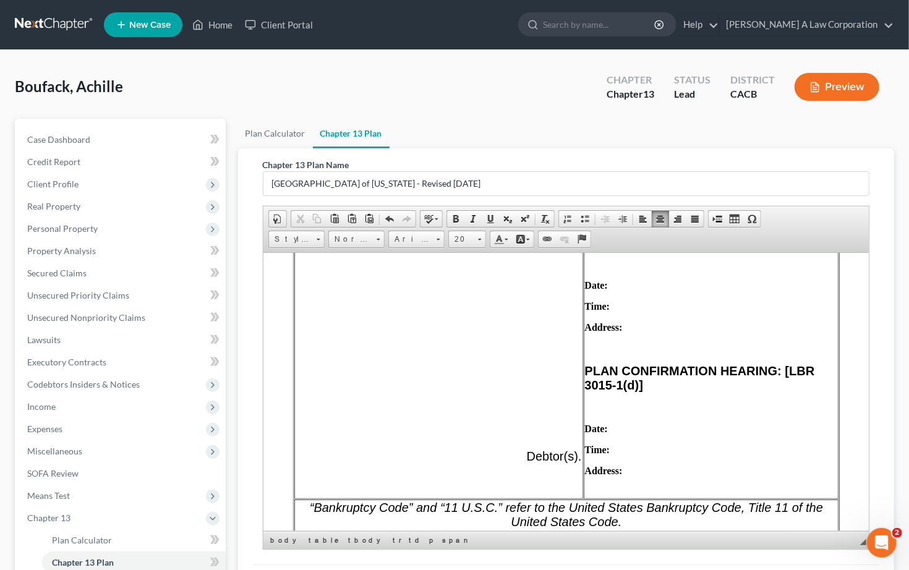
click at [670, 290] on p "Date:" at bounding box center [710, 285] width 252 height 11
click at [741, 382] on strong "PLAN CONFIRMATION HEARING: [LBR 3015-1(d)]" at bounding box center [699, 378] width 230 height 28
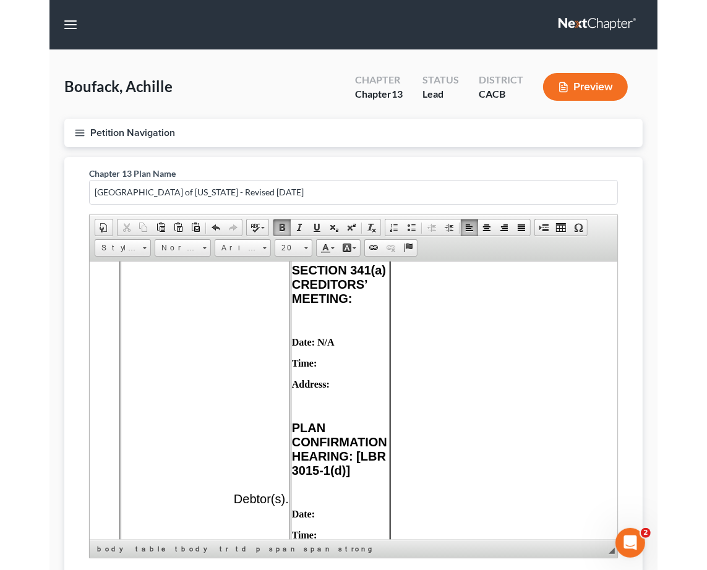
scroll to position [834, 0]
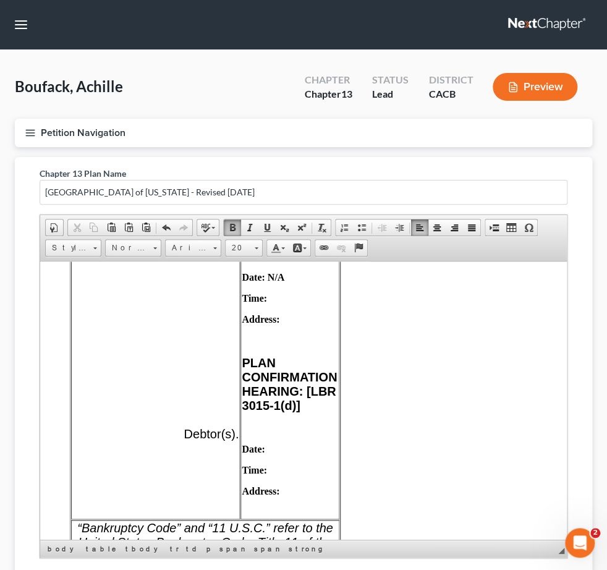
click at [0, 443] on div "Boufack, Achille Upgraded Chapter Chapter 13 Status Lead District CACB Preview …" at bounding box center [303, 366] width 607 height 633
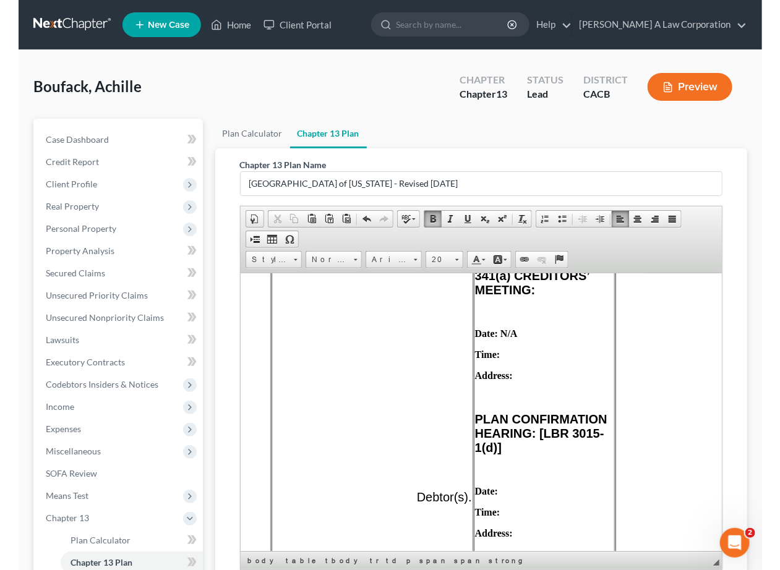
scroll to position [697, 0]
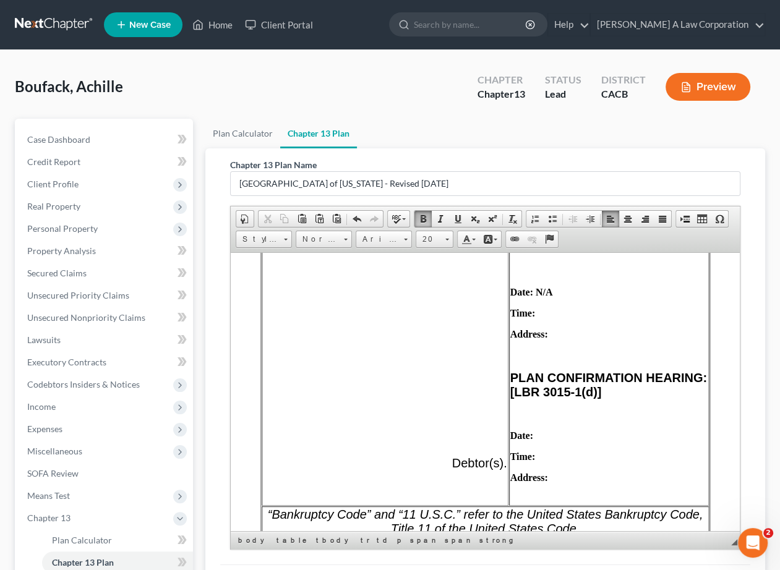
click at [529, 441] on p "Date:" at bounding box center [608, 435] width 197 height 11
click at [554, 483] on p "Address:" at bounding box center [608, 477] width 197 height 11
click at [539, 420] on p at bounding box center [609, 414] width 198 height 11
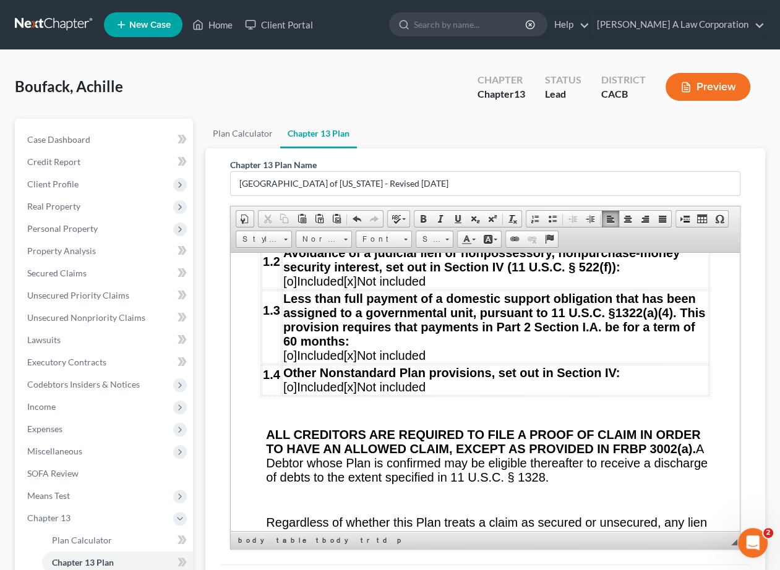
scroll to position [2035, 0]
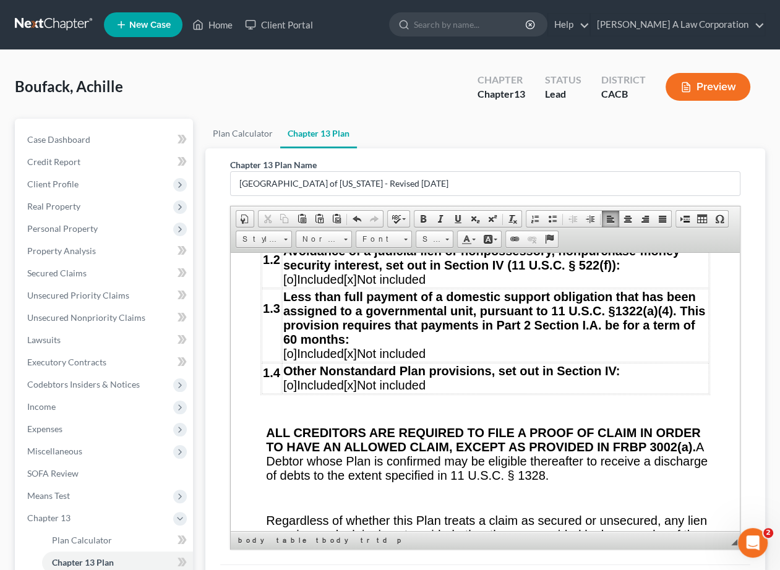
click at [507, 392] on p "Other Nonstandard Plan provisions, set out in Section IV: [o] Included [x] Not …" at bounding box center [495, 378] width 424 height 28
click at [584, 416] on p at bounding box center [488, 409] width 444 height 11
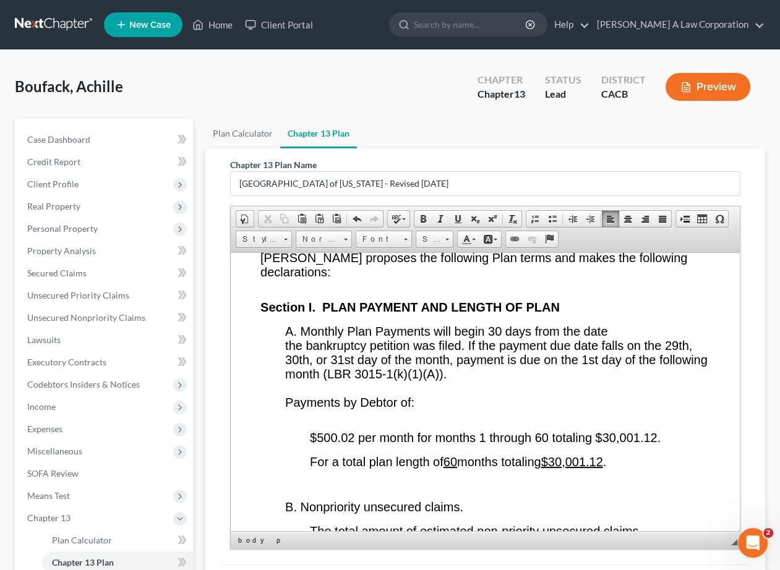
scroll to position [2421, 0]
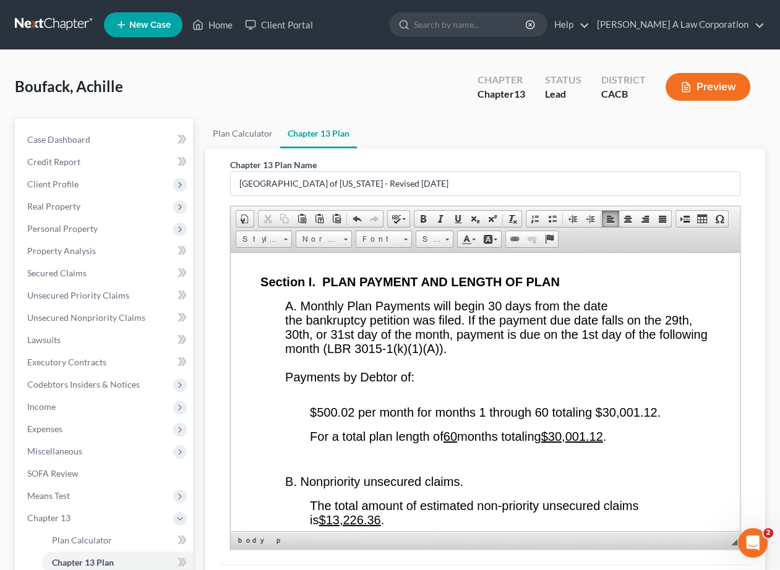
click at [354, 419] on span "$500.02 per month for months 1 through 60 totaling $30,001.12." at bounding box center [485, 412] width 351 height 14
click at [653, 419] on span "$500.00 per month for months 1 through 60 totaling $30,001.12." at bounding box center [484, 412] width 348 height 14
drag, startPoint x: 612, startPoint y: 458, endPoint x: 589, endPoint y: 458, distance: 22.9
click at [589, 443] on u "$30,001.12" at bounding box center [572, 436] width 62 height 14
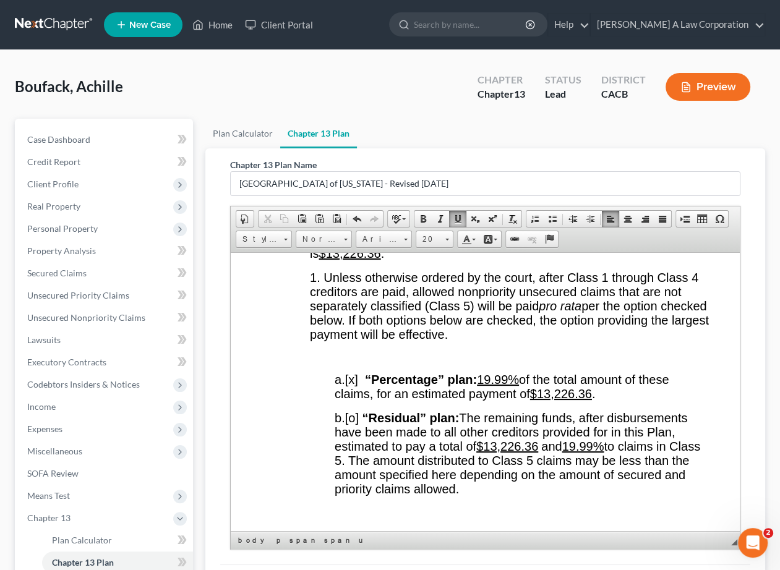
scroll to position [2689, 0]
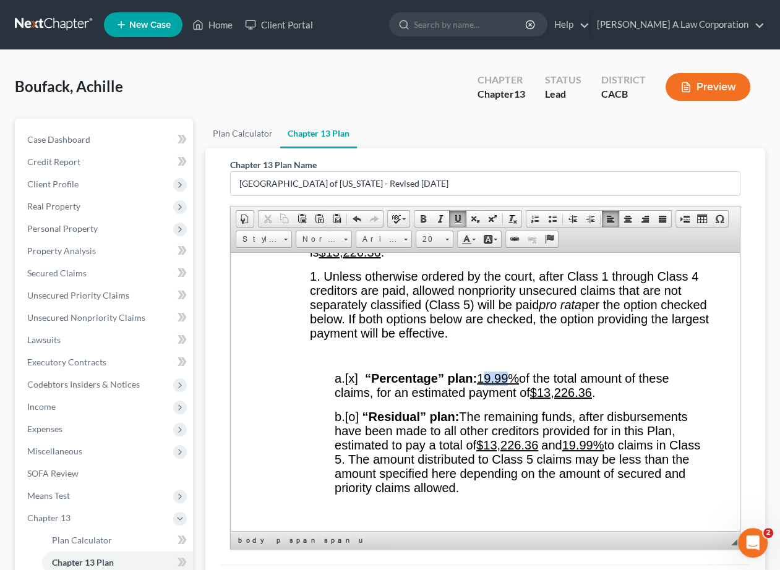
drag, startPoint x: 511, startPoint y: 402, endPoint x: 492, endPoint y: 401, distance: 19.2
click at [492, 385] on u "19.99%" at bounding box center [498, 378] width 42 height 14
drag, startPoint x: 597, startPoint y: 471, endPoint x: 570, endPoint y: 471, distance: 27.8
click at [570, 451] on u "19.99%" at bounding box center [583, 445] width 42 height 14
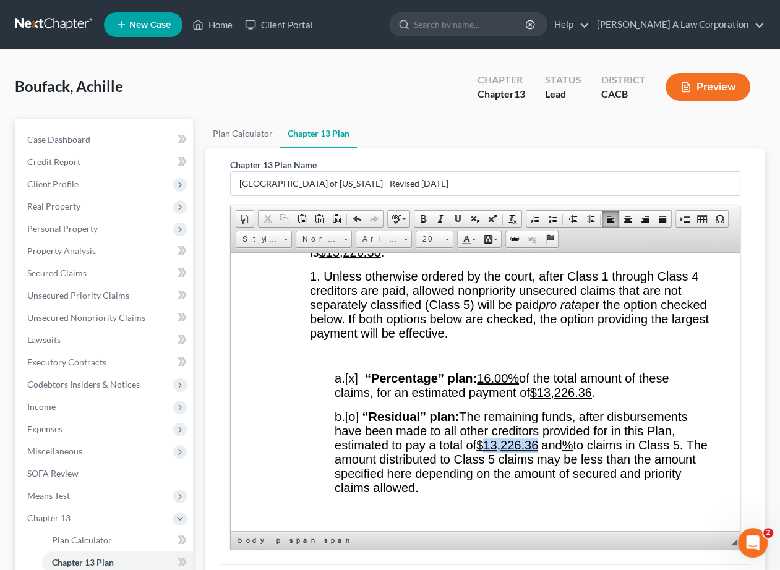
drag, startPoint x: 538, startPoint y: 470, endPoint x: 489, endPoint y: 471, distance: 48.9
click at [489, 451] on span "$13,226.36" at bounding box center [507, 445] width 62 height 14
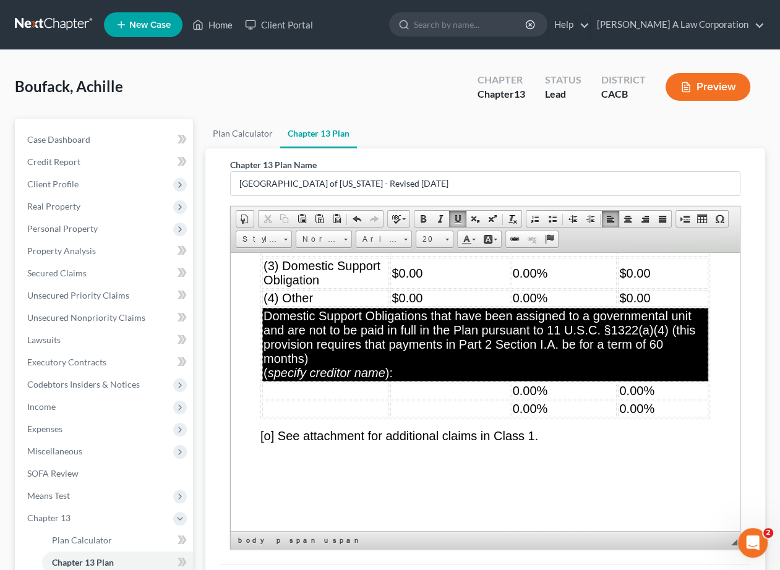
scroll to position [5893, 0]
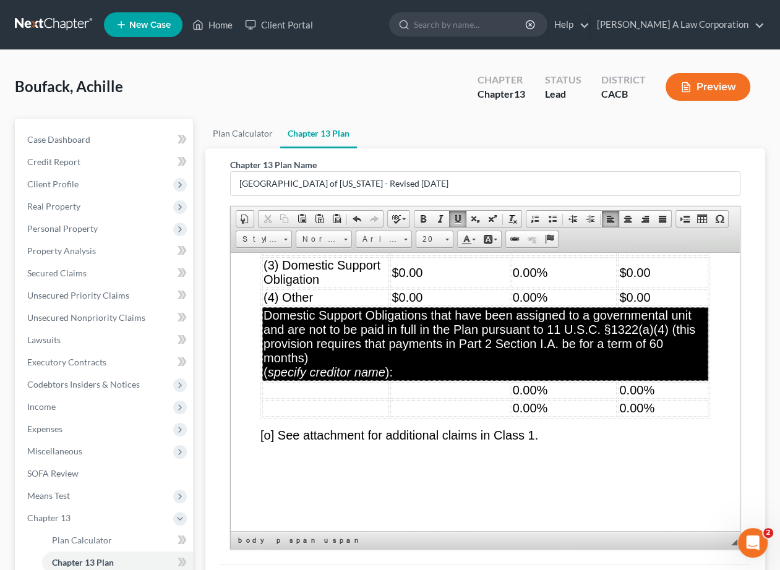
click at [497, 223] on td "$5,131.39" at bounding box center [449, 207] width 119 height 31
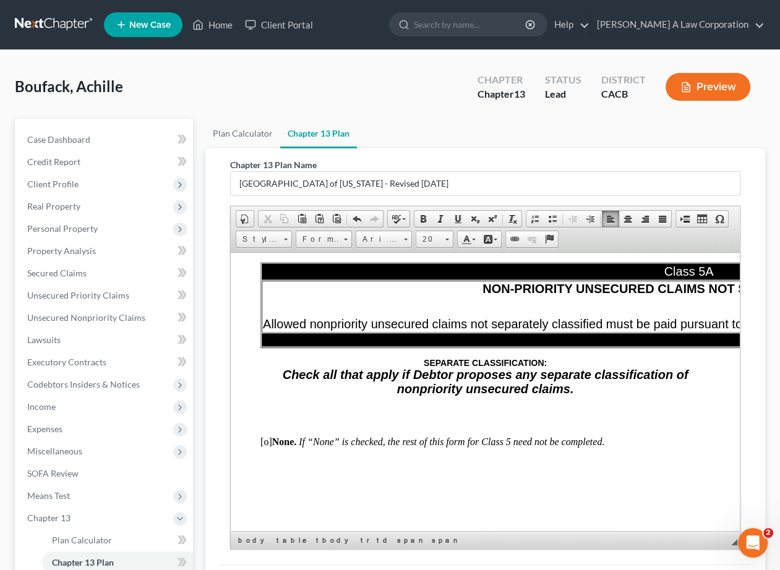
scroll to position [9892, 0]
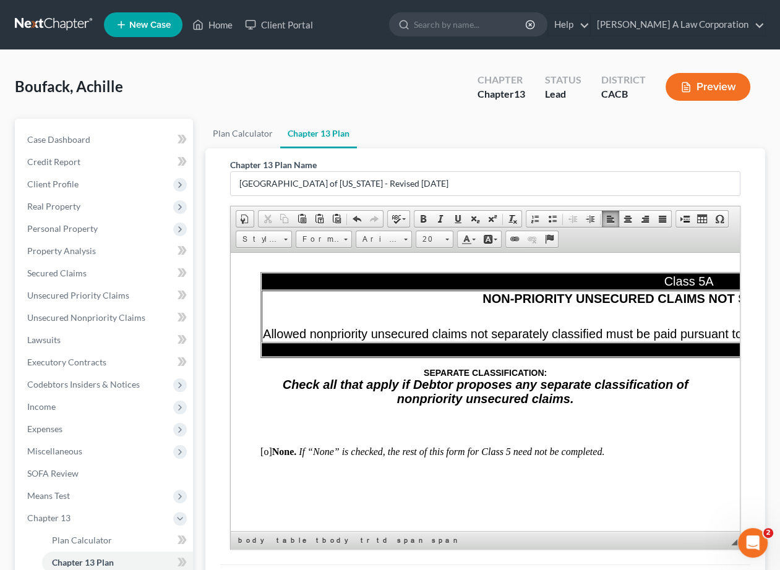
click at [430, 191] on span "$3,016.00" at bounding box center [424, 184] width 55 height 14
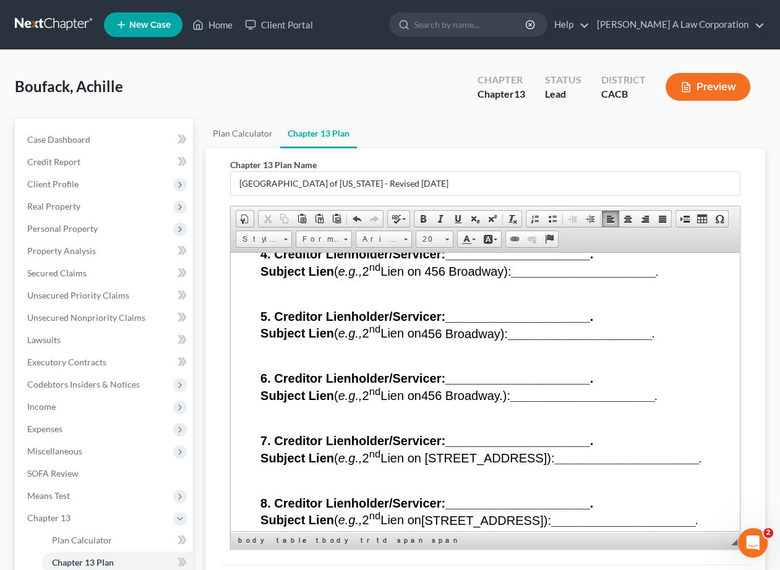
scroll to position [14545, 0]
click at [469, 12] on p at bounding box center [485, 6] width 450 height 11
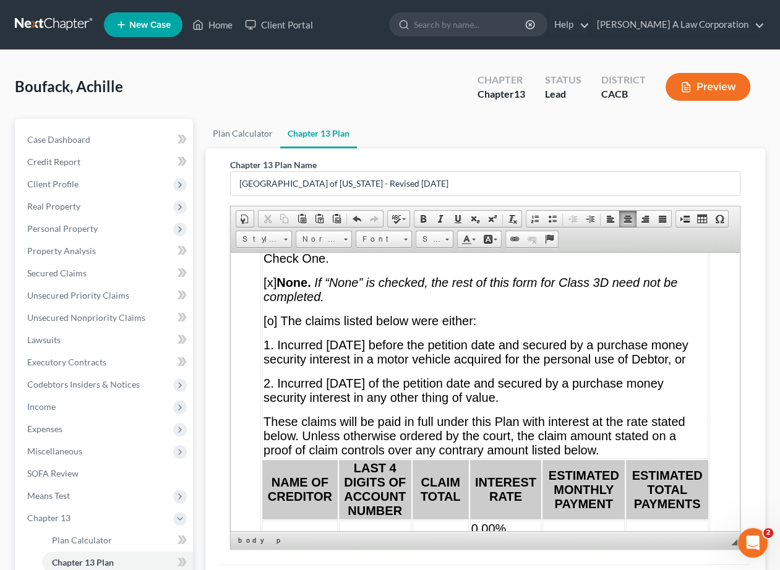
scroll to position [9119, 0]
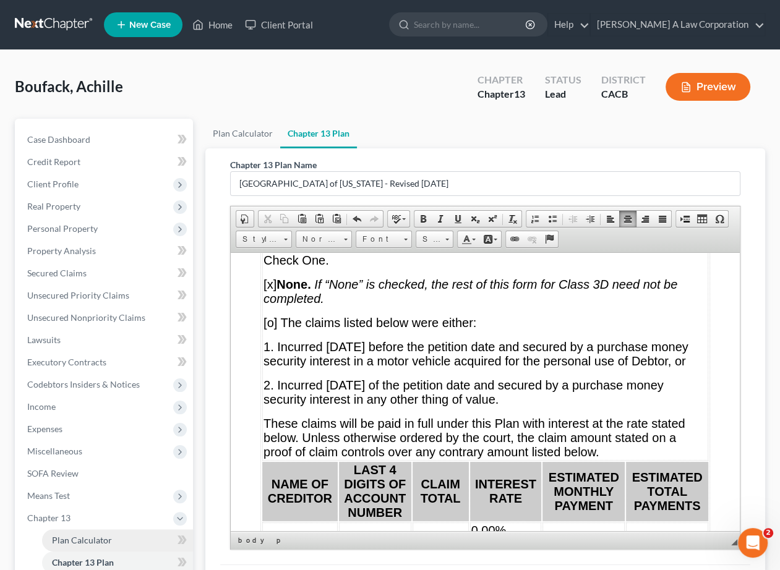
drag, startPoint x: 53, startPoint y: 521, endPoint x: 74, endPoint y: 541, distance: 28.9
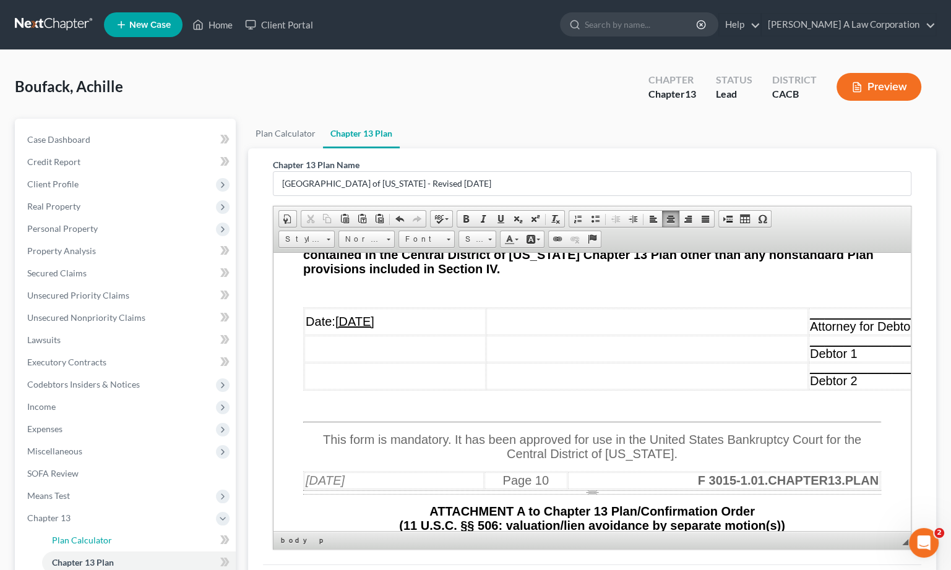
scroll to position [13026, 0]
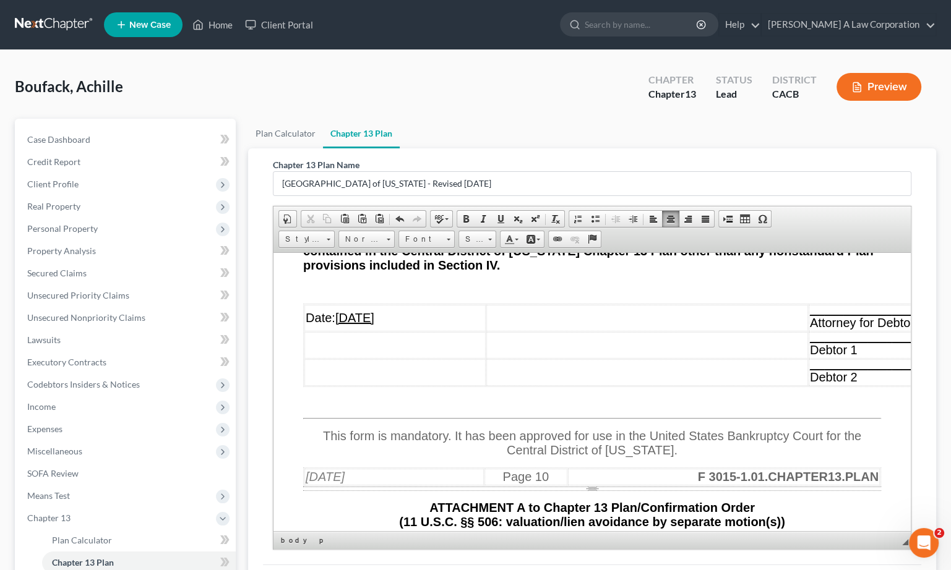
click at [838, 315] on u "____________________________" at bounding box center [877, 310] width 135 height 10
click at [838, 315] on u "___/s/_________________________" at bounding box center [868, 310] width 144 height 10
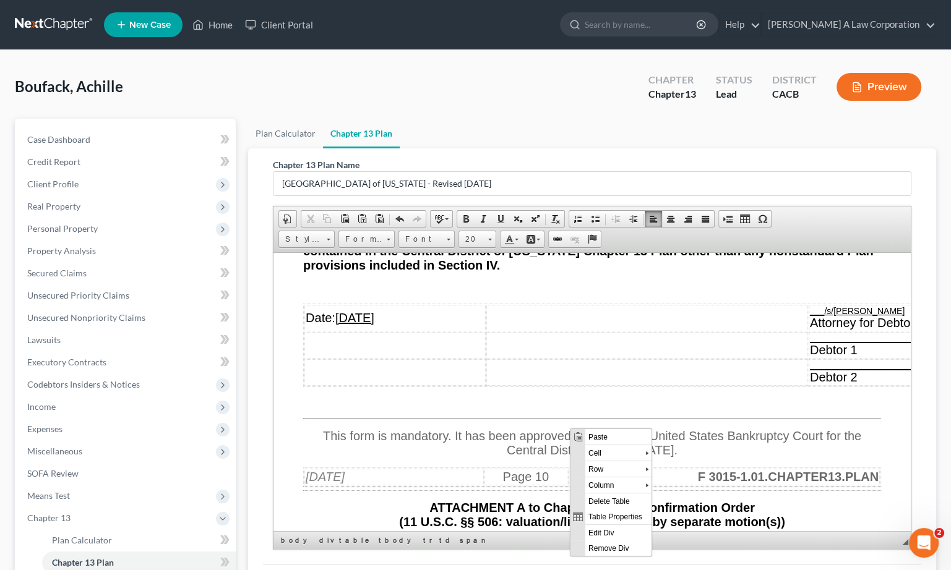
click at [519, 378] on div "V. REVESTING OF PROPERTY Property of the bankruptcy estate will not revest in D…" at bounding box center [592, 209] width 578 height 396
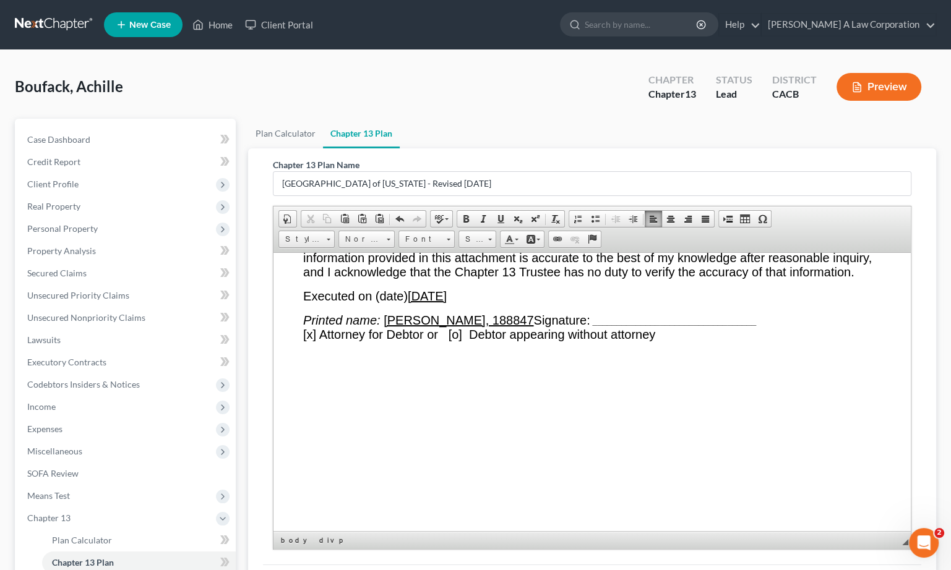
scroll to position [13989, 0]
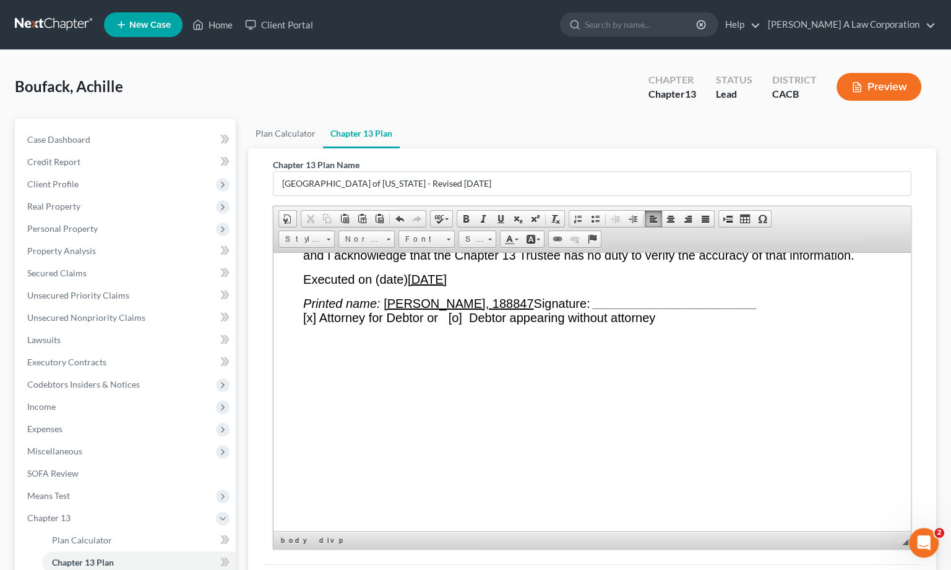
click at [596, 324] on span "Printed name: [PERSON_NAME], 188847 Signature: ________________________________…" at bounding box center [529, 310] width 453 height 28
drag, startPoint x: 593, startPoint y: 424, endPoint x: 690, endPoint y: 421, distance: 96.5
click at [690, 324] on span "Printed name: [PERSON_NAME], 188847 Signature: ________________________________…" at bounding box center [529, 310] width 453 height 28
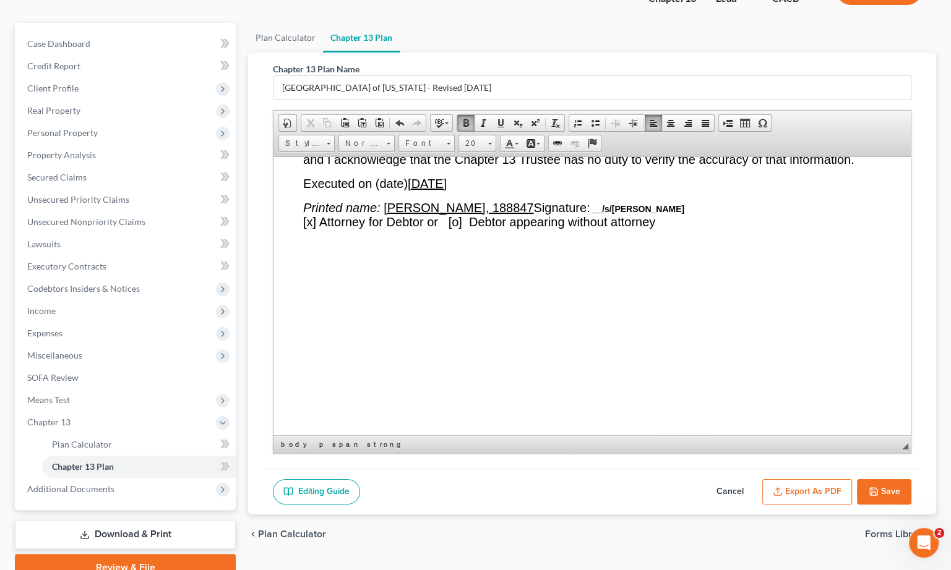
scroll to position [109, 0]
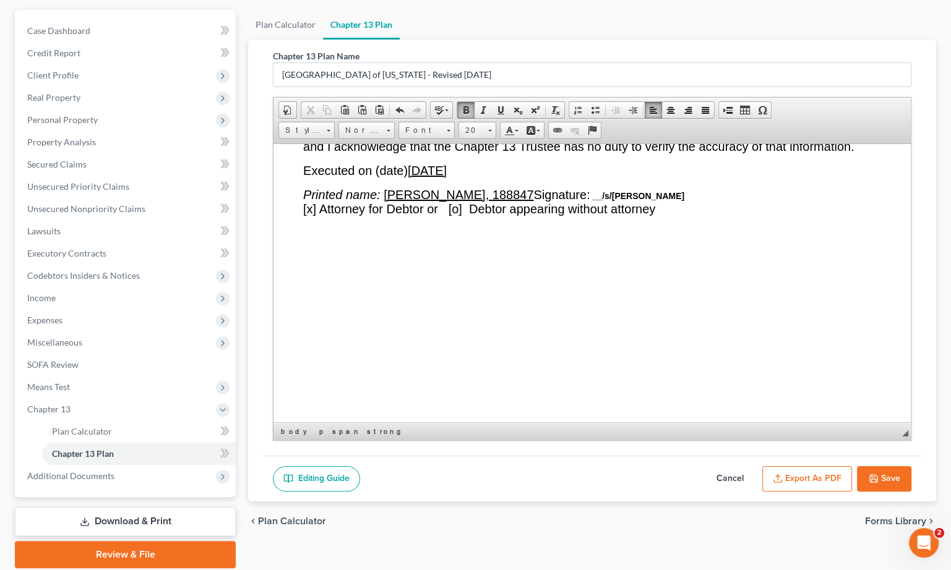
click at [874, 477] on icon "button" at bounding box center [873, 479] width 10 height 10
select select "1"
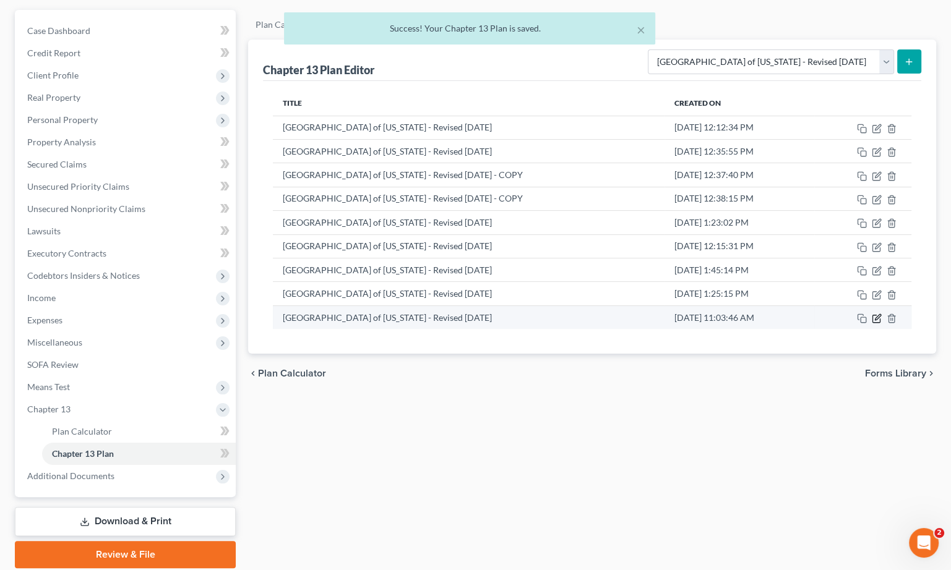
click at [872, 319] on icon "button" at bounding box center [875, 318] width 7 height 7
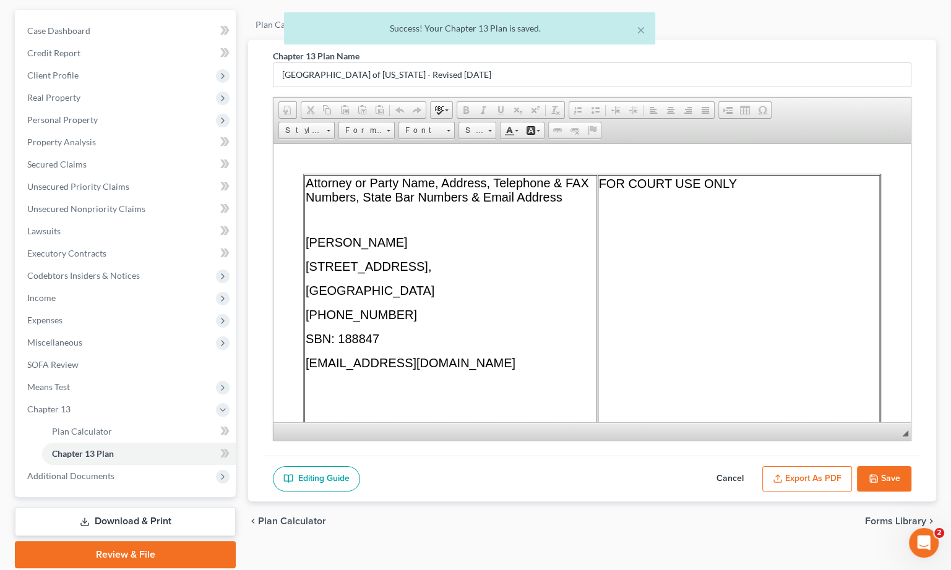
scroll to position [0, 0]
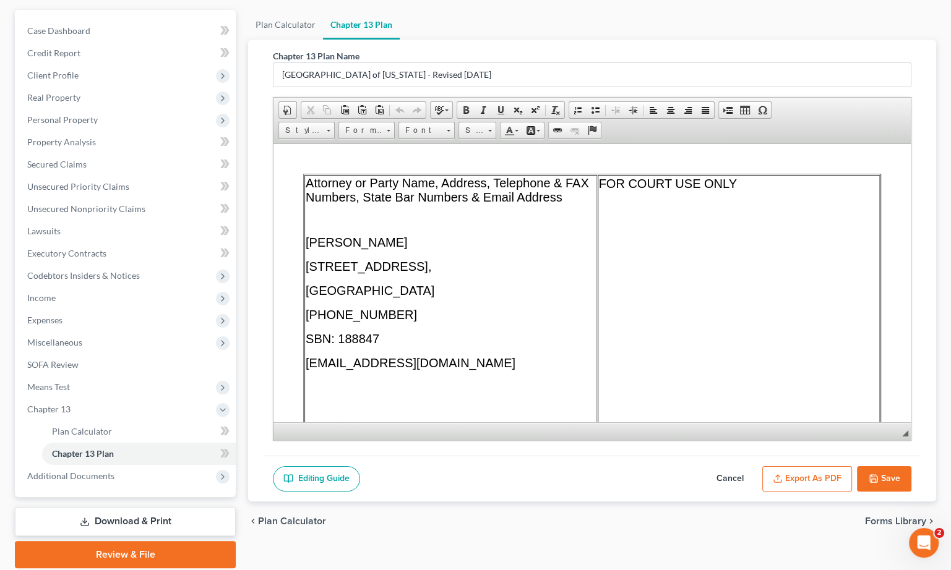
click at [785, 472] on button "Export as PDF" at bounding box center [807, 479] width 90 height 26
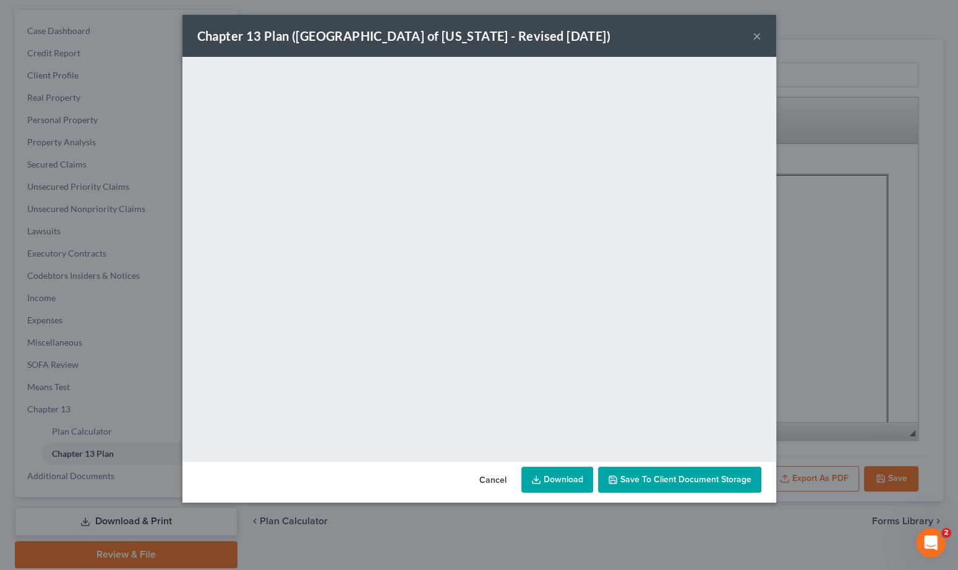
click at [573, 487] on link "Download" at bounding box center [557, 480] width 72 height 26
click at [756, 32] on button "×" at bounding box center [757, 35] width 9 height 15
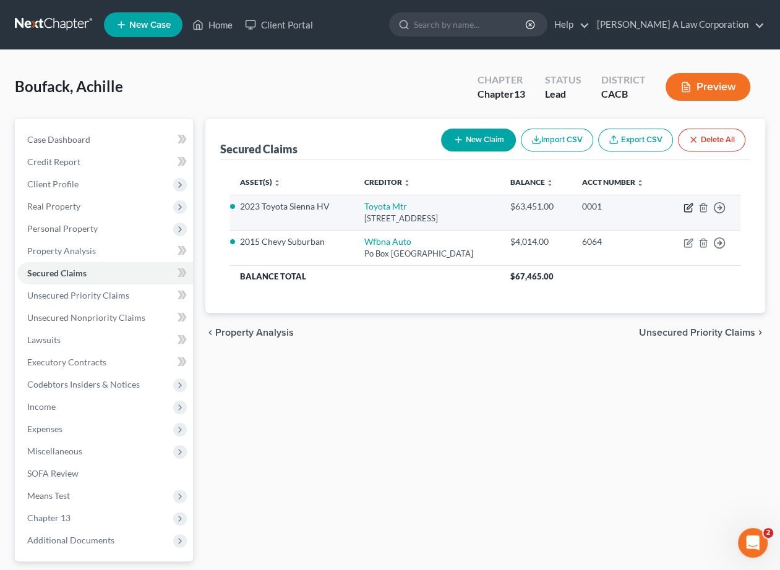
click at [685, 204] on icon "button" at bounding box center [688, 208] width 10 height 10
select select "14"
select select "2"
select select "0"
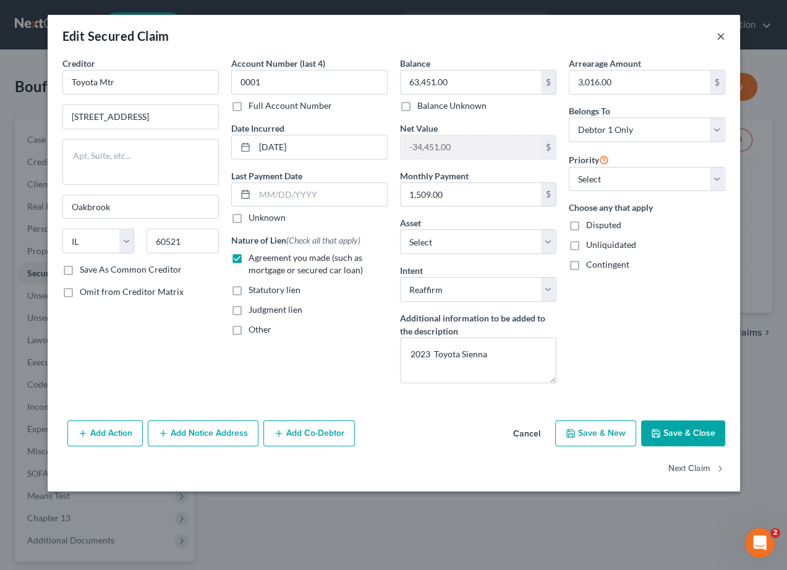
click at [720, 42] on button "×" at bounding box center [721, 35] width 9 height 15
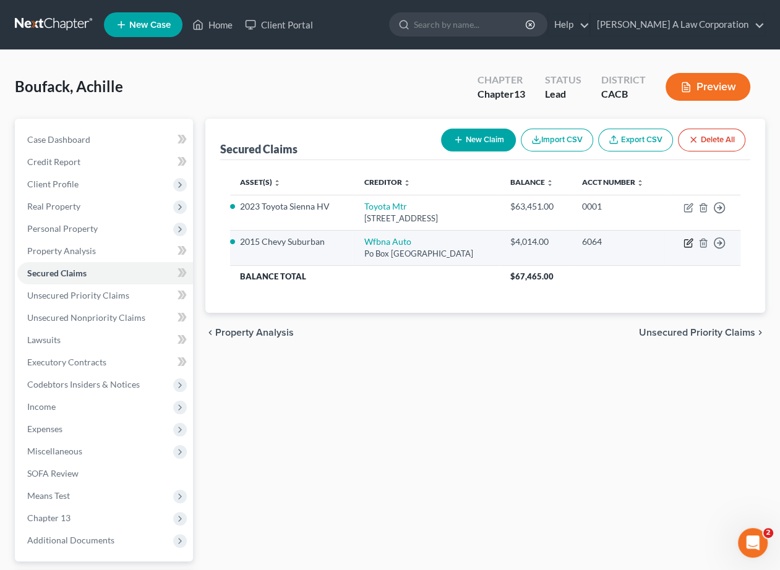
click at [685, 243] on icon "button" at bounding box center [688, 243] width 10 height 10
select select "28"
select select "5"
select select "2"
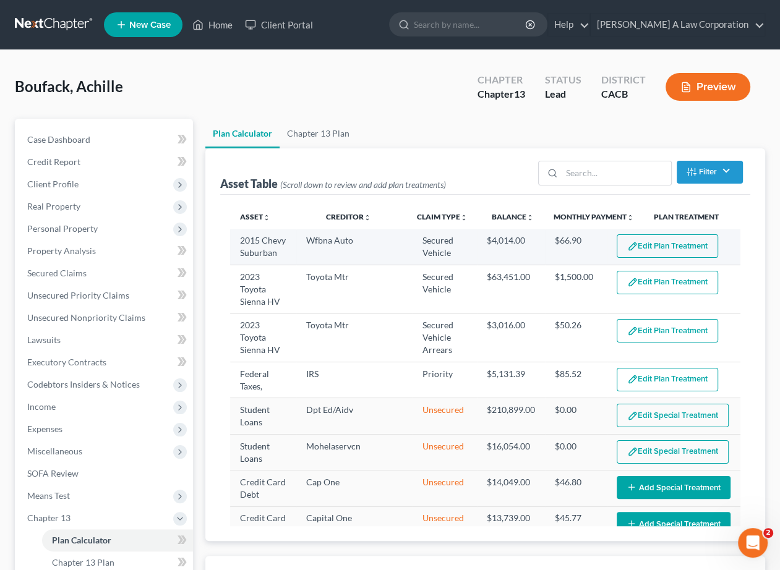
click at [690, 247] on button "Edit Plan Treatment" at bounding box center [667, 245] width 101 height 23
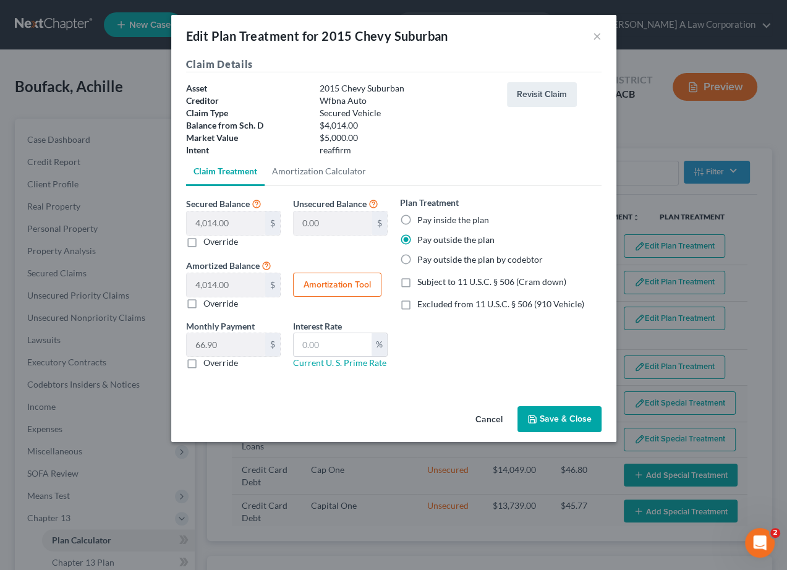
click at [591, 36] on div "Edit Plan Treatment for 2015 Chevy Suburban ×" at bounding box center [393, 36] width 445 height 42
click at [596, 36] on button "×" at bounding box center [597, 35] width 9 height 15
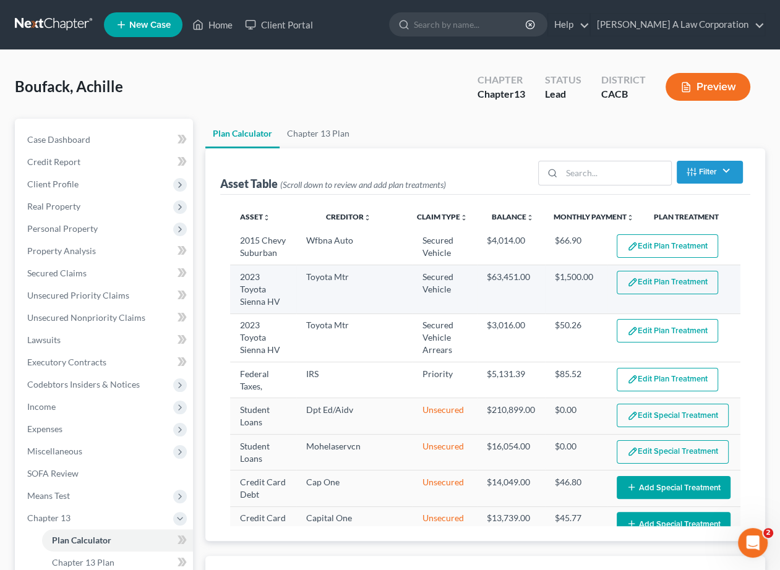
click at [657, 284] on button "Edit Plan Treatment" at bounding box center [667, 282] width 101 height 23
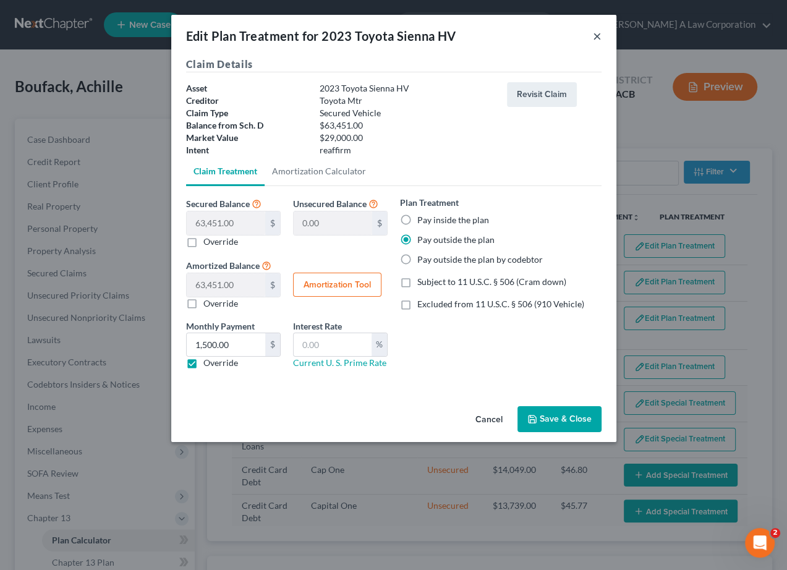
click at [596, 35] on button "×" at bounding box center [597, 35] width 9 height 15
